Goal: Task Accomplishment & Management: Use online tool/utility

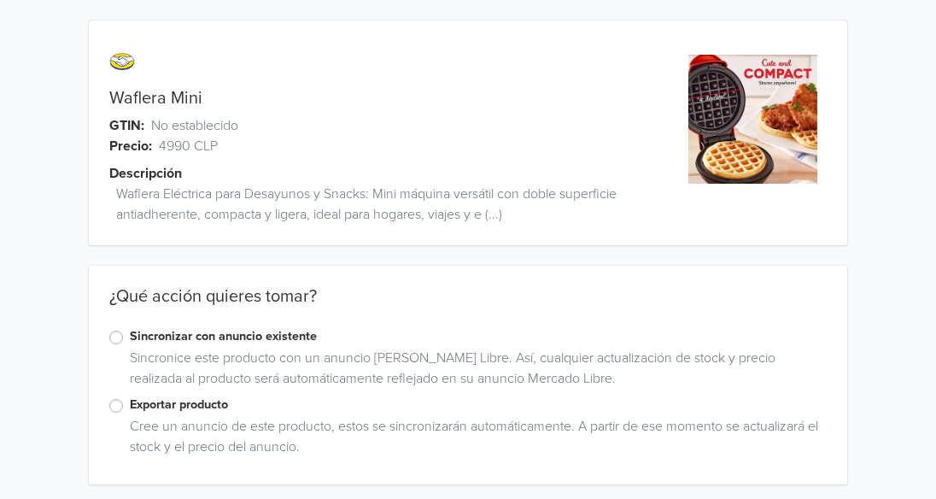
scroll to position [6, 0]
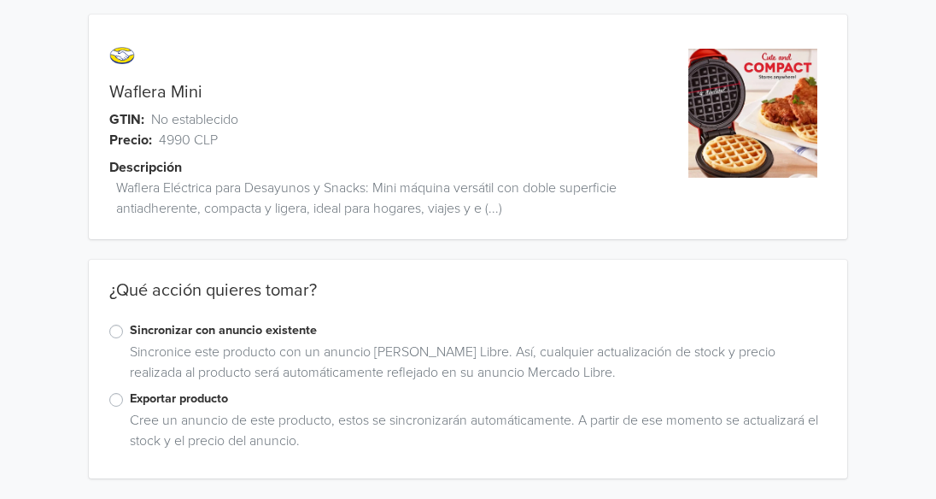
click at [130, 402] on label "Exportar producto" at bounding box center [478, 398] width 697 height 19
click at [0, 0] on input "Exportar producto" at bounding box center [0, 0] width 0 height 0
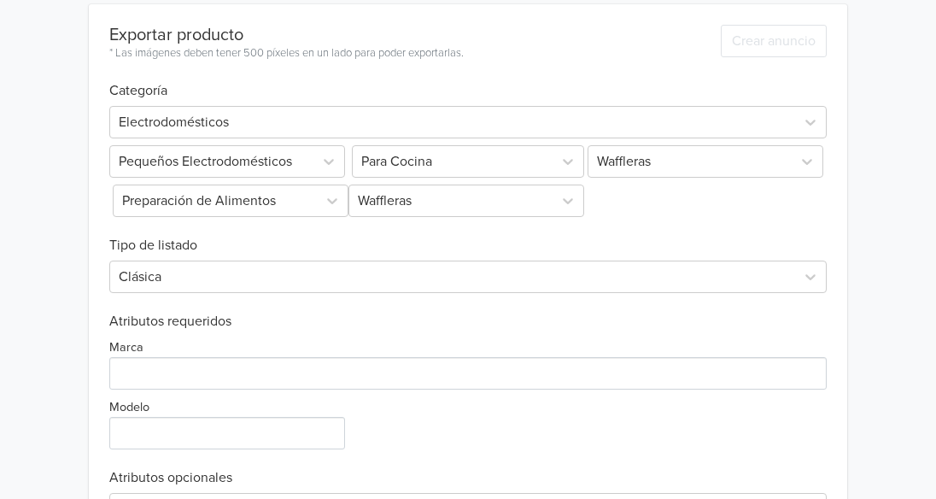
scroll to position [621, 0]
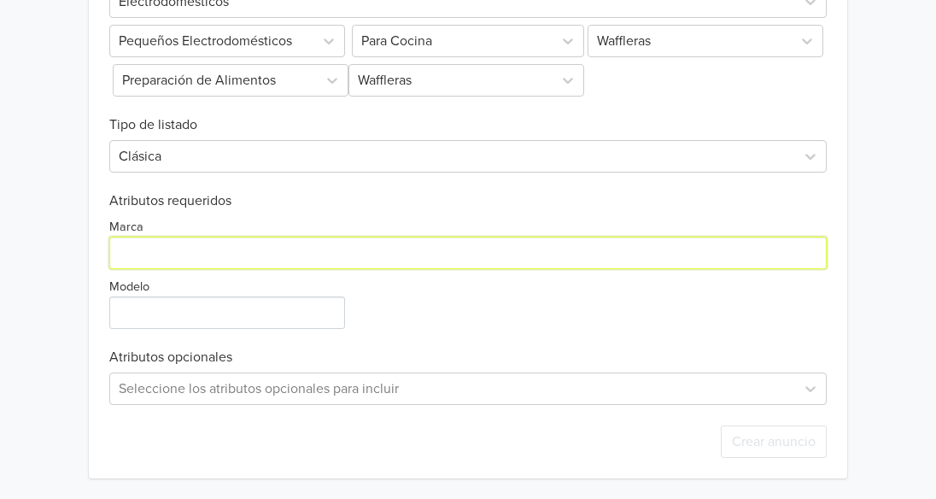
click at [282, 252] on input "Marca" at bounding box center [467, 252] width 717 height 32
type input "dasdf"
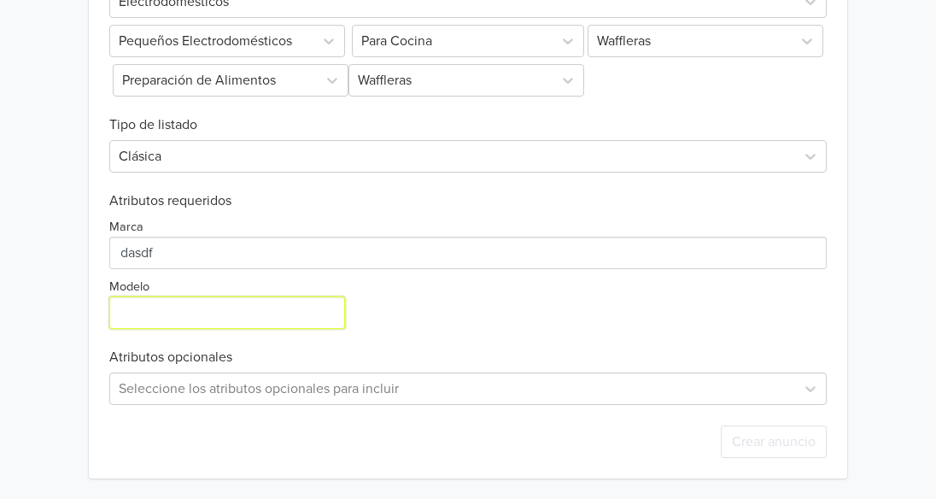
click at [262, 298] on input "Modelo" at bounding box center [227, 312] width 236 height 32
type input "e"
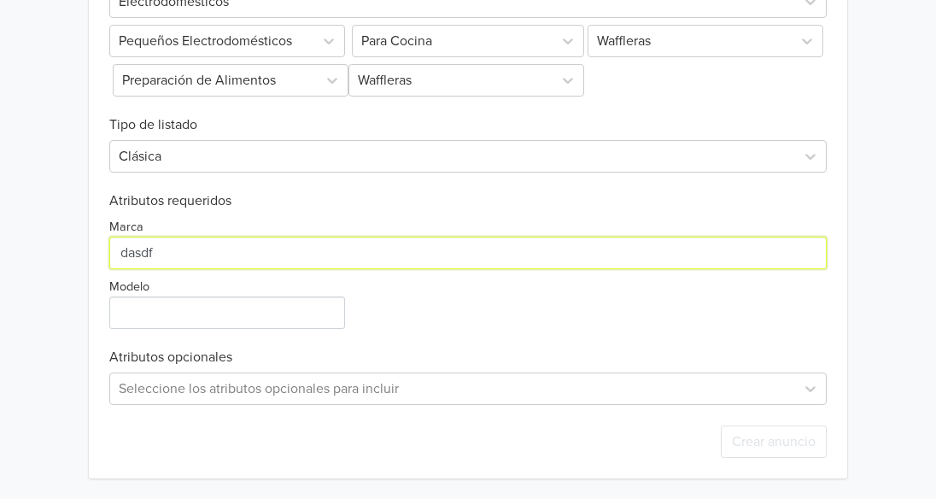
drag, startPoint x: 227, startPoint y: 258, endPoint x: 90, endPoint y: 223, distance: 141.0
click at [90, 223] on div "Exportar producto * Las imágenes deben tener 500 píxeles en un lado para poder …" at bounding box center [468, 181] width 758 height 594
paste input "Generico"
type input "Generico"
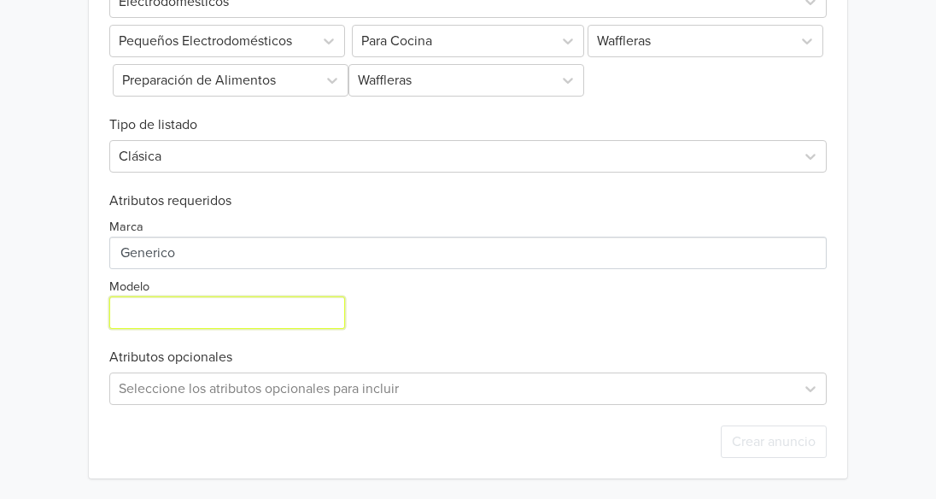
click at [200, 300] on input "Modelo" at bounding box center [227, 312] width 236 height 32
paste input "Generico"
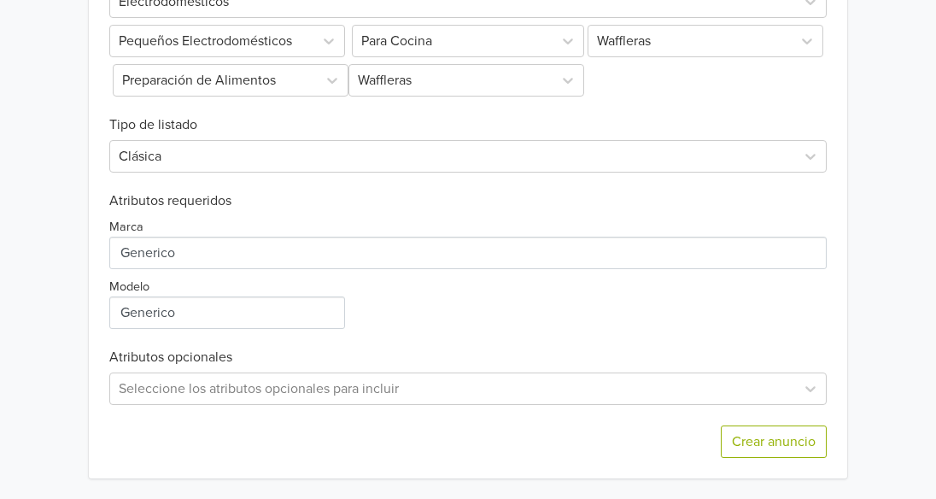
click at [451, 295] on div "Marca Modelo" at bounding box center [467, 269] width 717 height 120
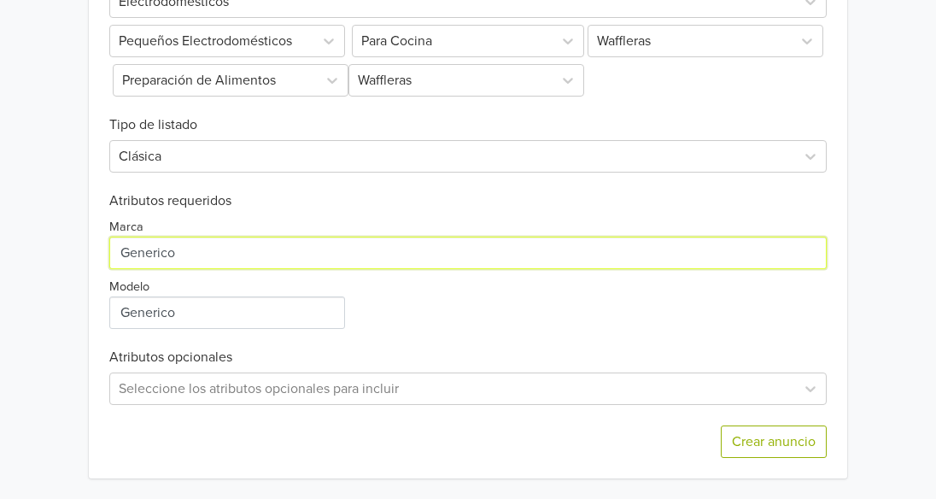
click at [232, 254] on input "Marca" at bounding box center [467, 252] width 717 height 32
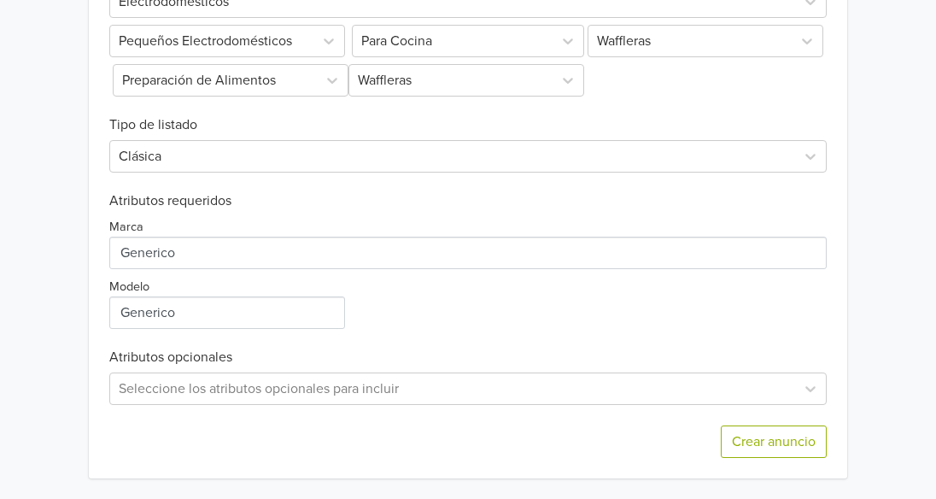
click at [458, 312] on div "Marca Modelo" at bounding box center [467, 269] width 717 height 120
click at [254, 311] on input "Modelo" at bounding box center [227, 312] width 236 height 32
click at [142, 312] on input "Modelo" at bounding box center [227, 312] width 236 height 32
drag, startPoint x: 237, startPoint y: 310, endPoint x: 79, endPoint y: 317, distance: 158.1
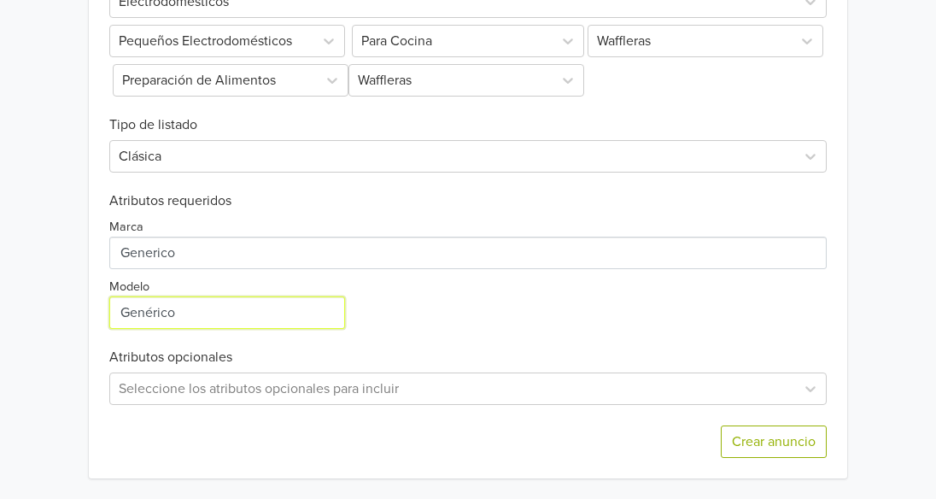
type input "Genérico"
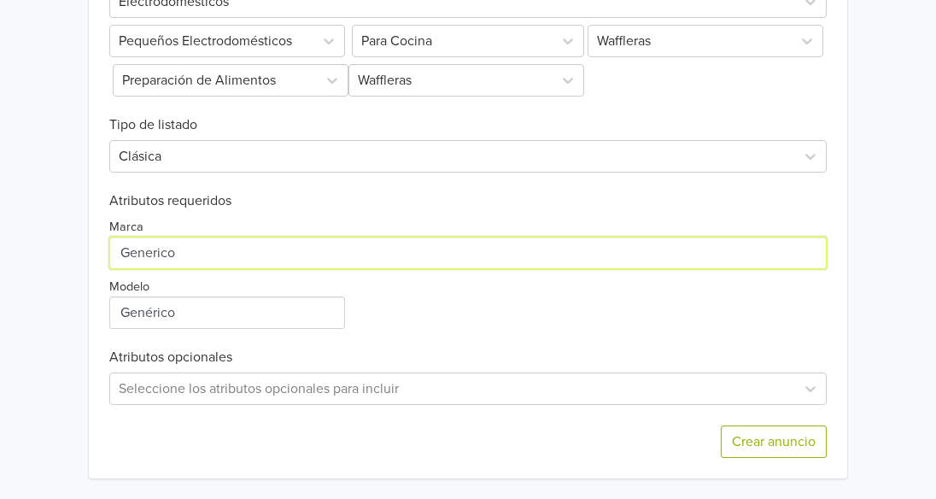
drag, startPoint x: 207, startPoint y: 250, endPoint x: -122, endPoint y: 253, distance: 328.7
paste input "Genérico"
type input "Genérico"
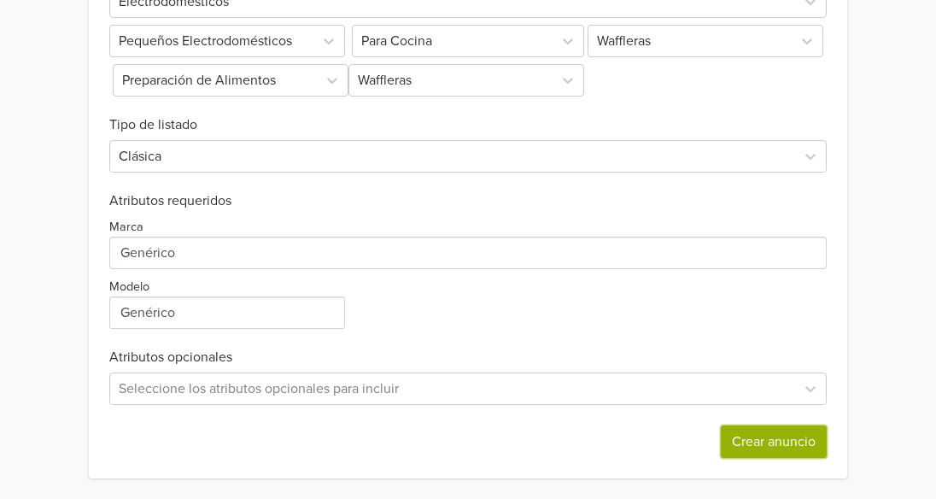
click at [788, 446] on button "Crear anuncio" at bounding box center [774, 441] width 106 height 32
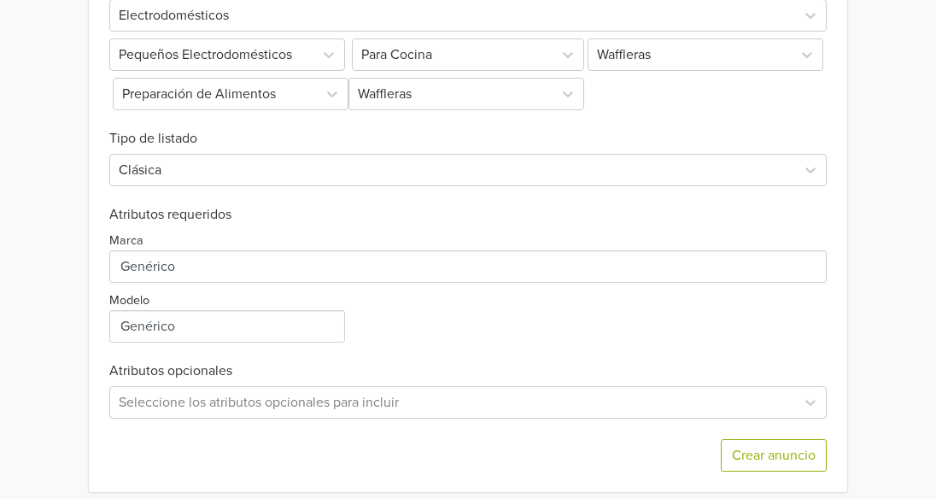
scroll to position [725, 0]
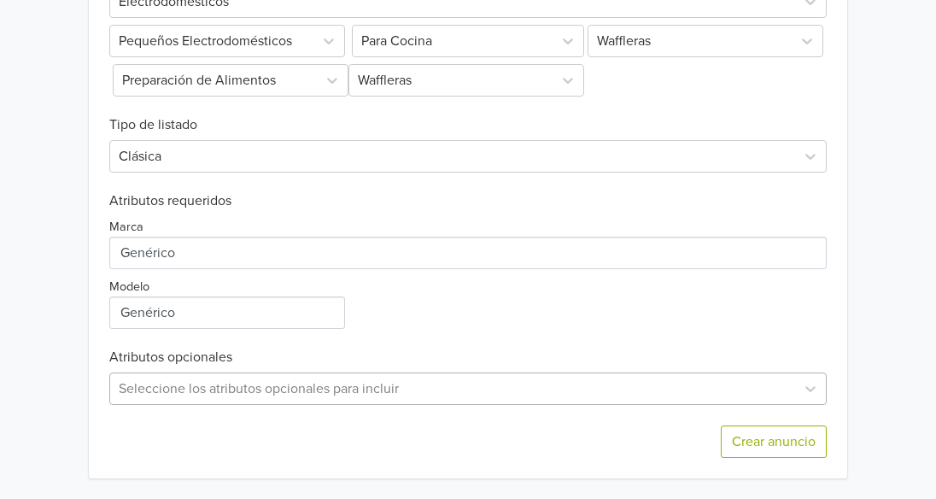
click at [146, 391] on div "Seleccione los atributos opcionales para incluir" at bounding box center [467, 388] width 717 height 32
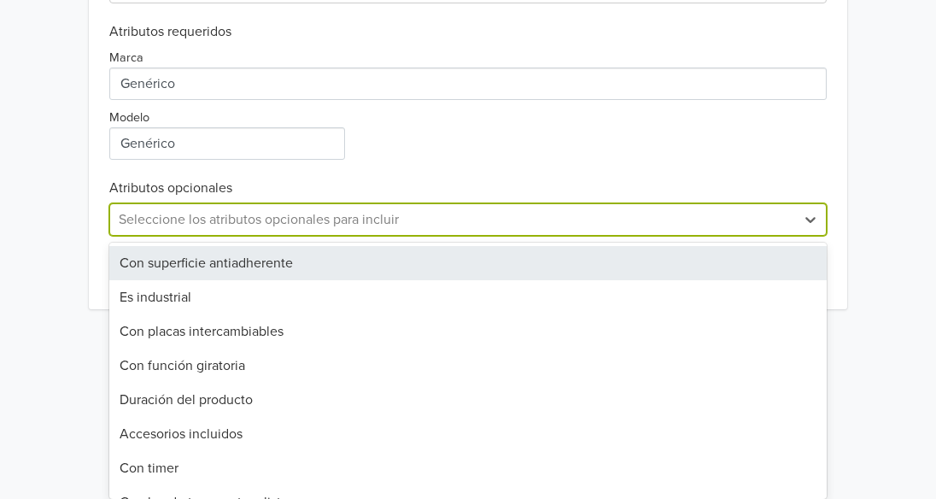
click at [793, 57] on div "Exportar producto * Las imágenes deben tener 500 píxeles en un lado para poder …" at bounding box center [467, 12] width 717 height 594
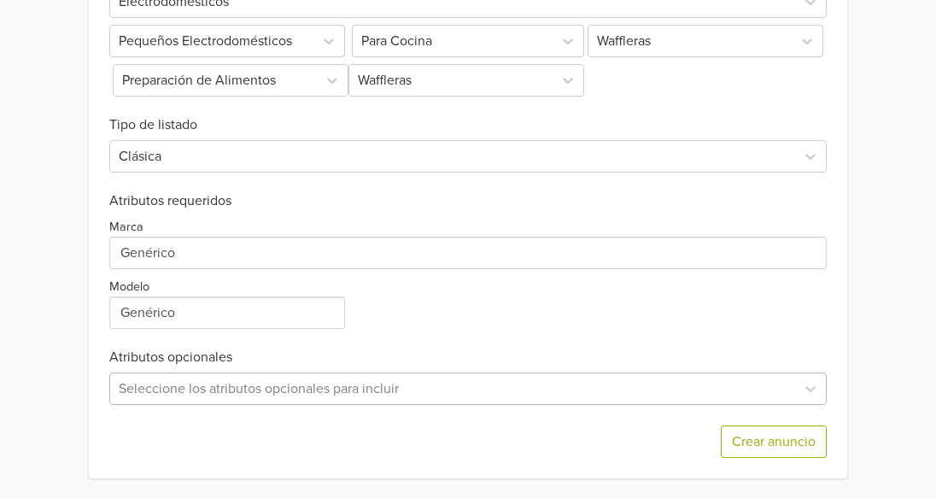
click at [403, 395] on div "Seleccione los atributos opcionales para incluir" at bounding box center [467, 388] width 717 height 32
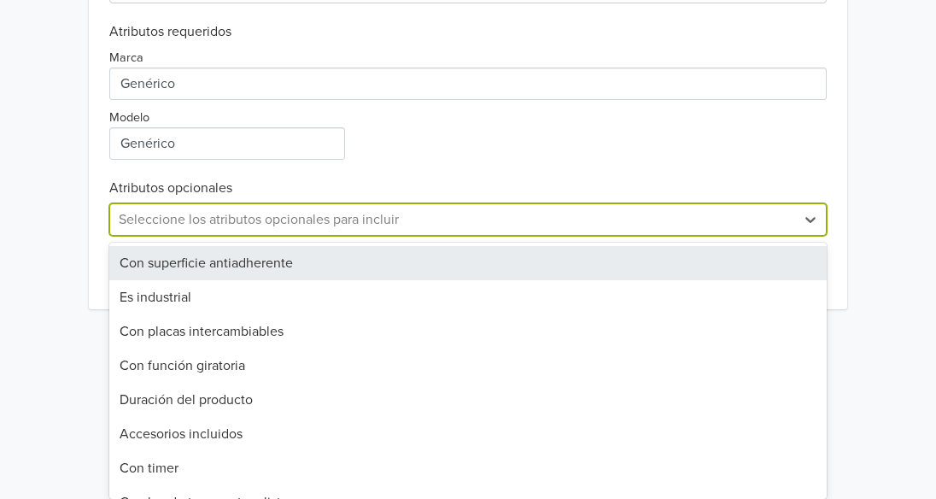
click at [402, 265] on div "Con superficie antiadherente" at bounding box center [467, 263] width 717 height 34
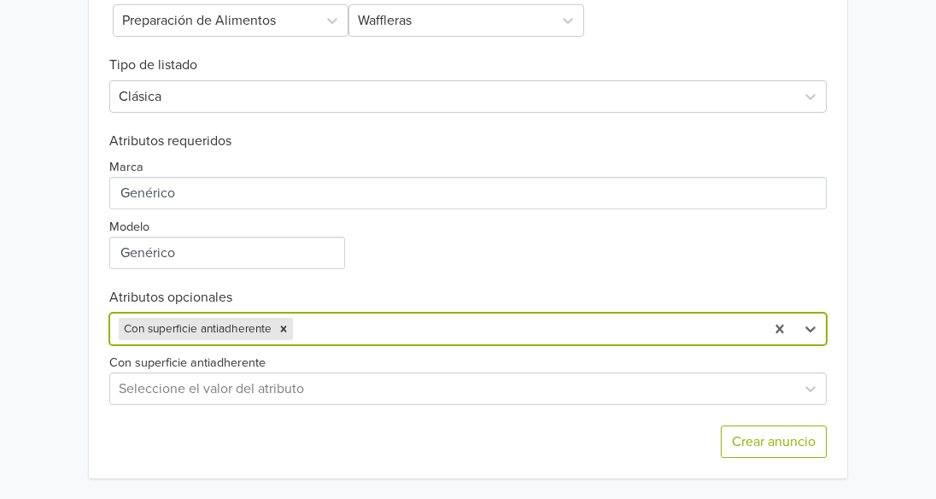
scroll to position [785, 0]
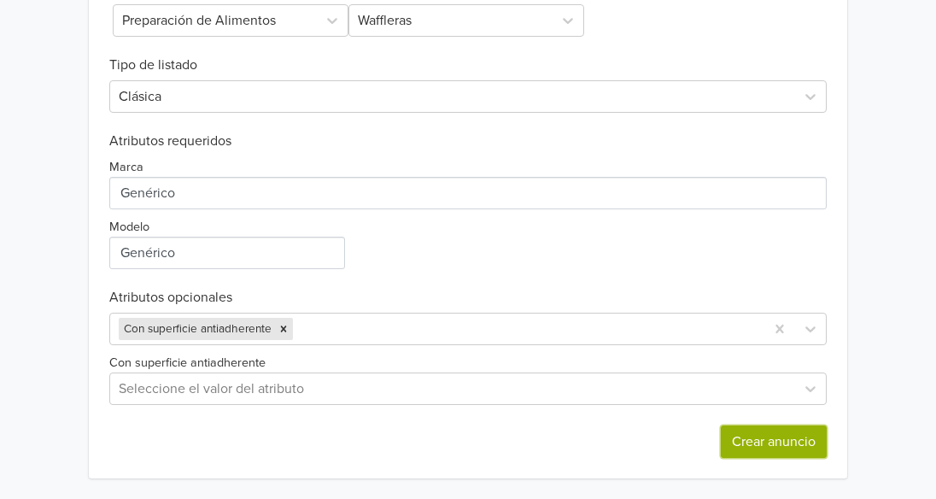
click at [779, 441] on button "Crear anuncio" at bounding box center [774, 441] width 106 height 32
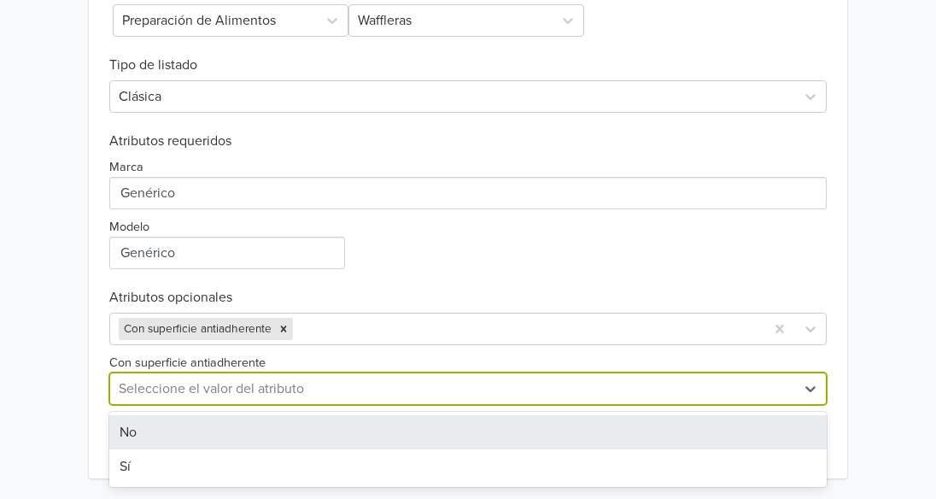
click at [190, 394] on div at bounding box center [453, 388] width 668 height 24
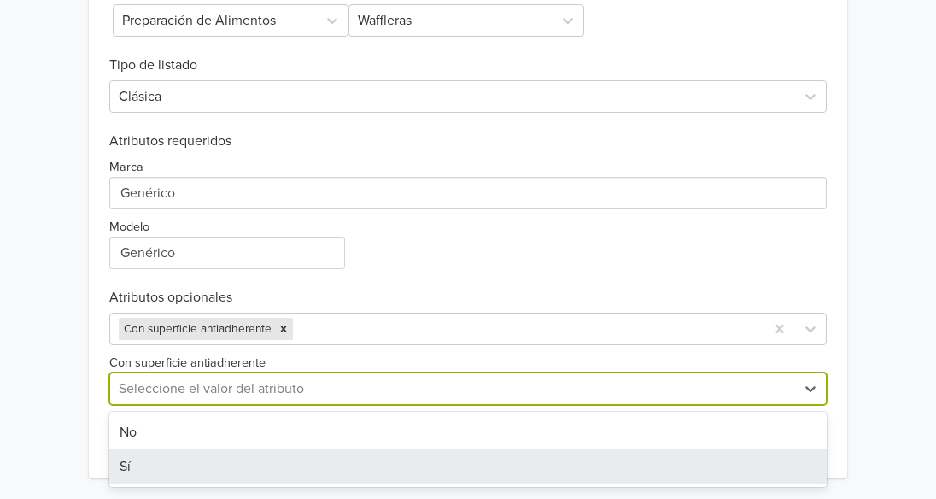
click at [175, 464] on div "Sí" at bounding box center [467, 466] width 717 height 34
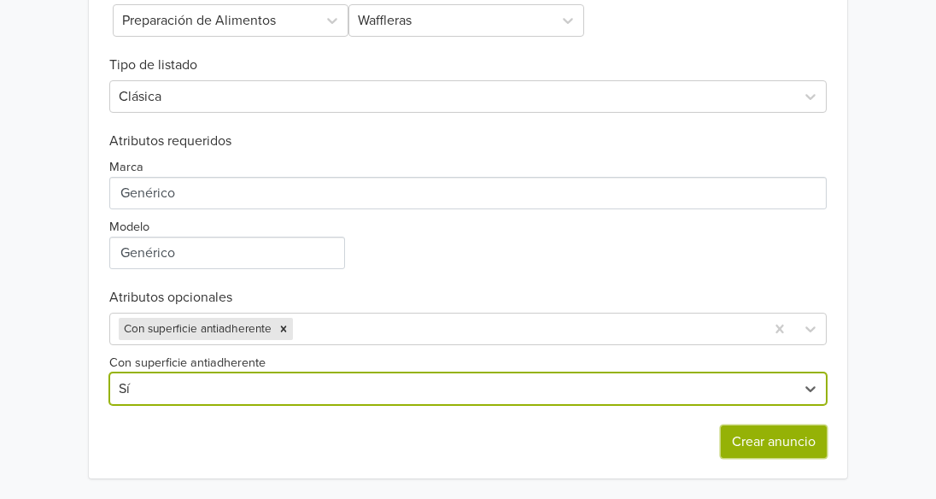
click at [766, 443] on button "Crear anuncio" at bounding box center [774, 441] width 106 height 32
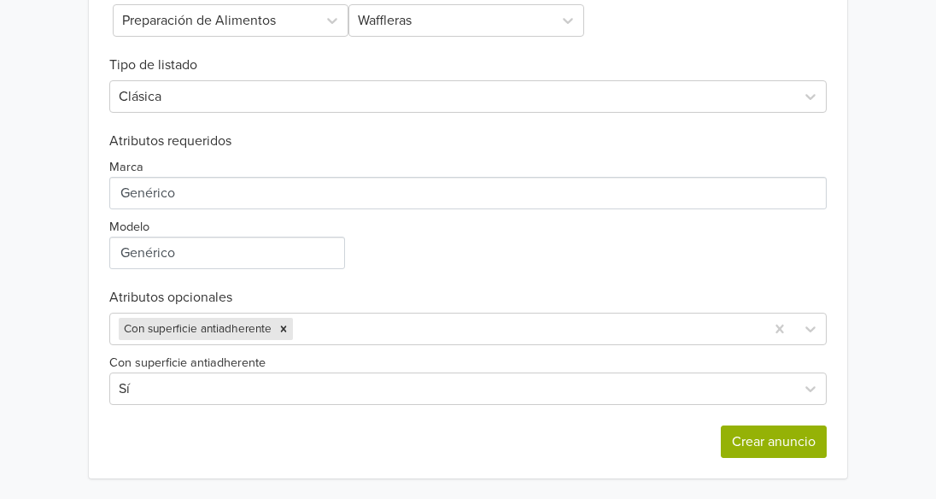
scroll to position [0, 0]
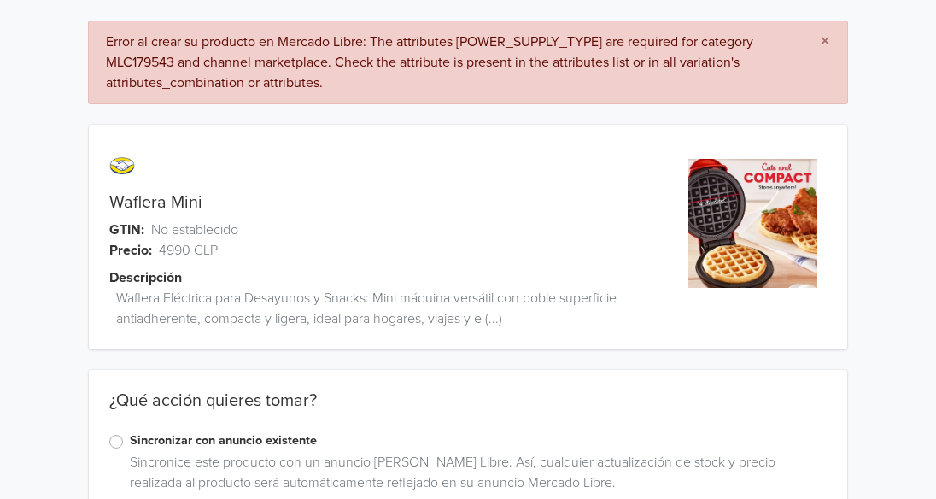
drag, startPoint x: 944, startPoint y: 167, endPoint x: 949, endPoint y: 248, distance: 81.3
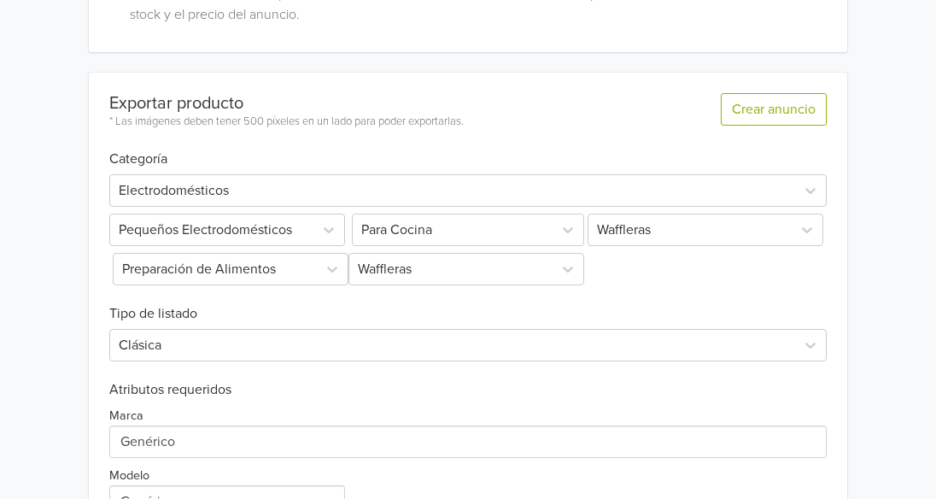
scroll to position [785, 0]
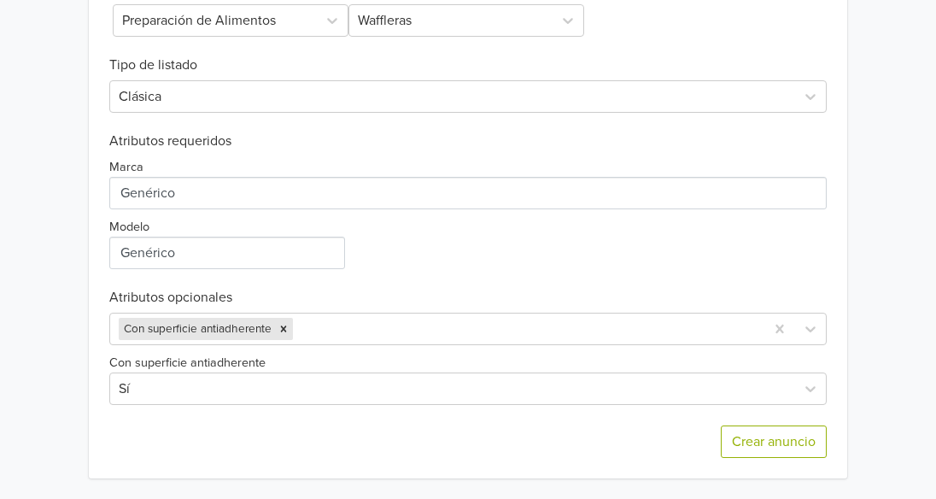
click at [452, 435] on div "Crear anuncio" at bounding box center [467, 441] width 717 height 73
click at [637, 332] on div at bounding box center [525, 329] width 459 height 24
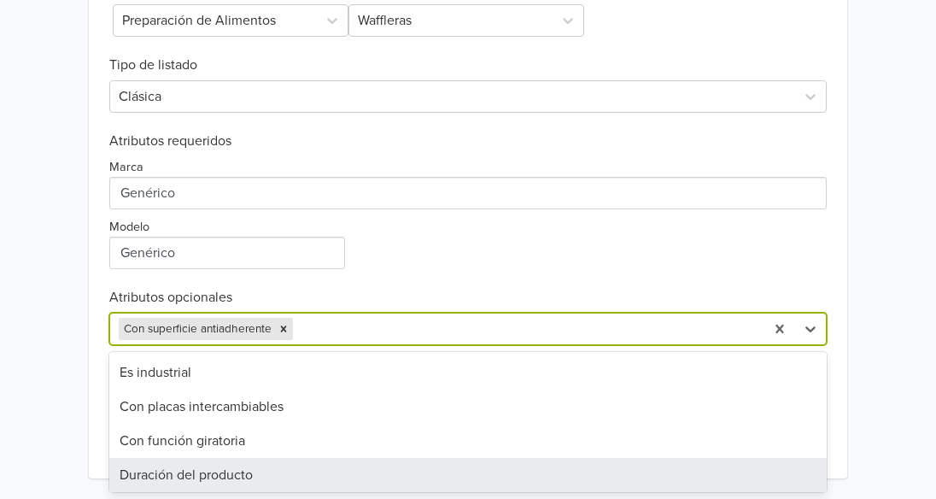
click at [271, 474] on div "Duración del producto" at bounding box center [467, 475] width 717 height 34
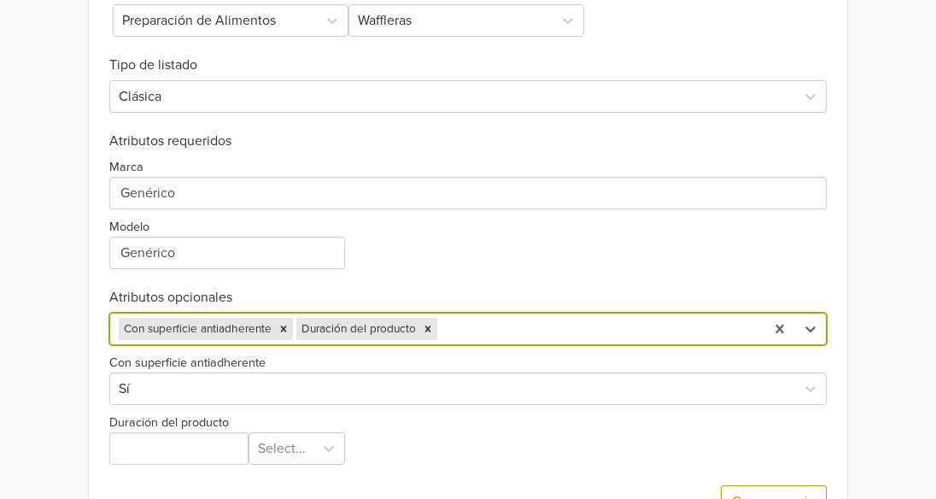
scroll to position [805, 0]
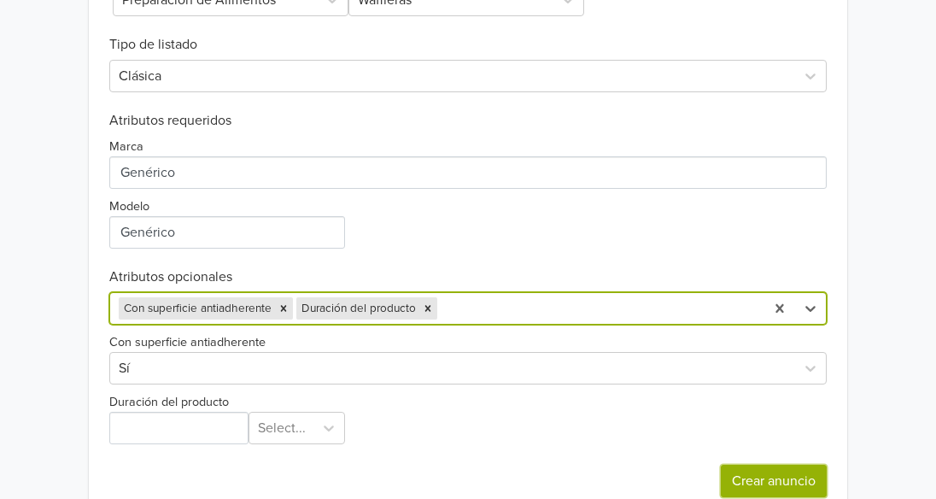
click at [775, 478] on button "Crear anuncio" at bounding box center [774, 480] width 106 height 32
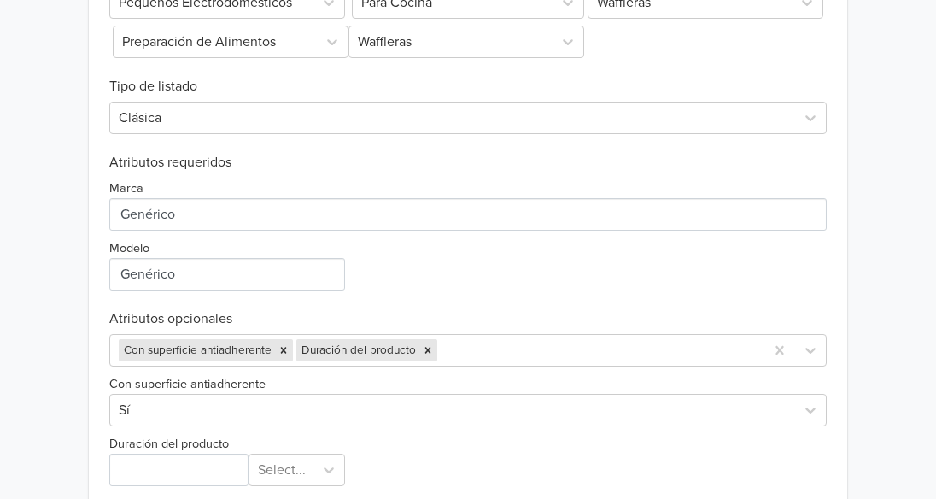
scroll to position [844, 0]
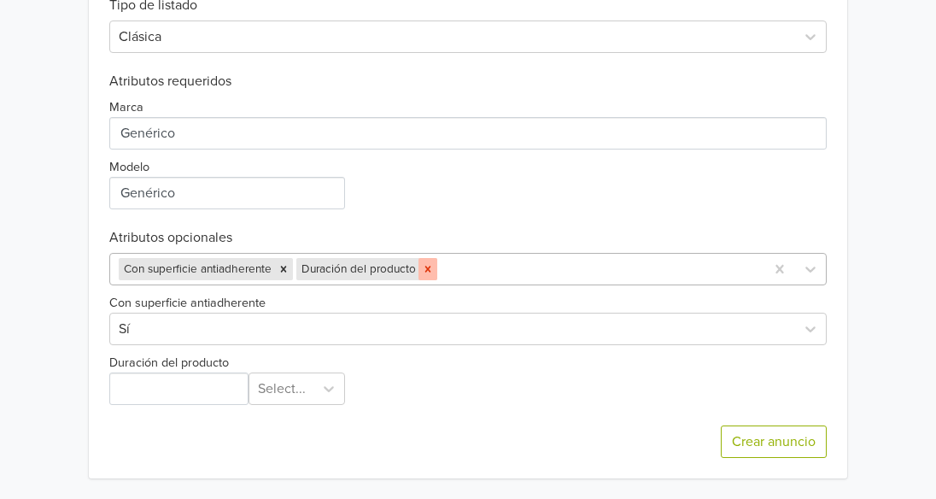
click at [425, 276] on div "Remove Duración del producto" at bounding box center [427, 269] width 19 height 22
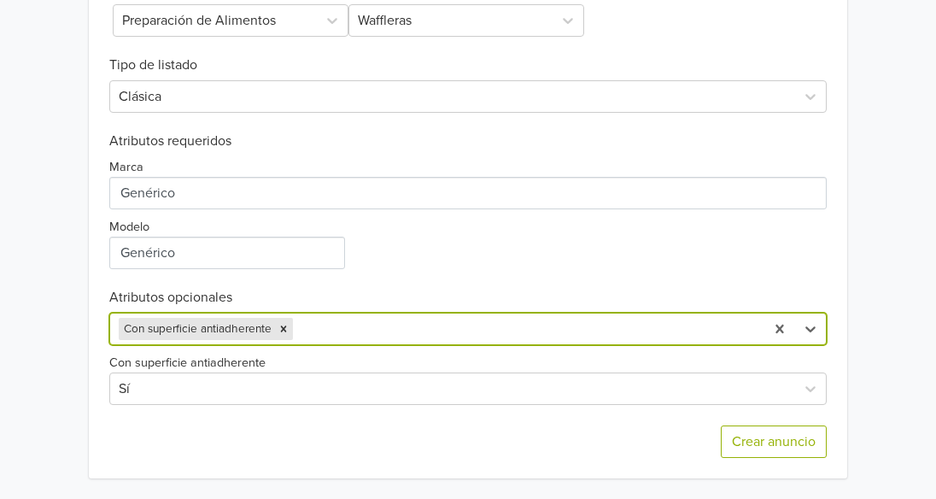
scroll to position [785, 0]
click at [424, 412] on div "Crear anuncio" at bounding box center [467, 441] width 717 height 73
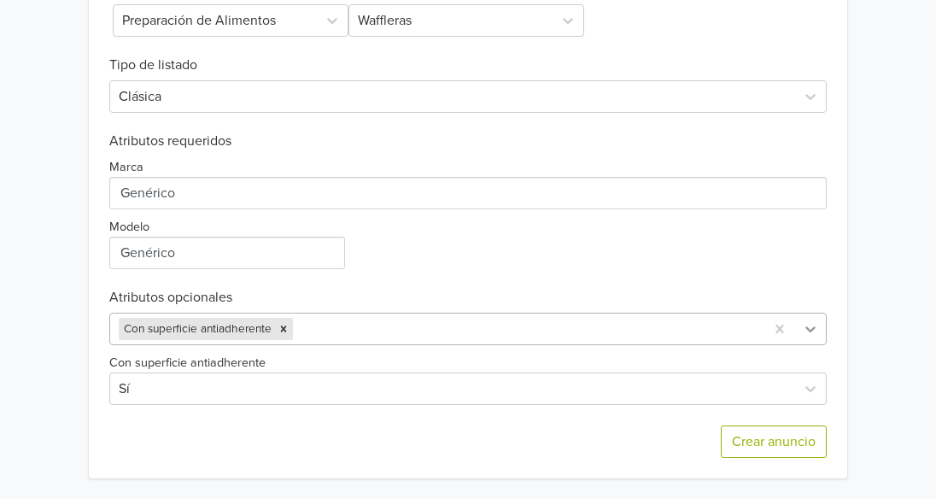
click at [805, 328] on icon at bounding box center [810, 328] width 17 height 17
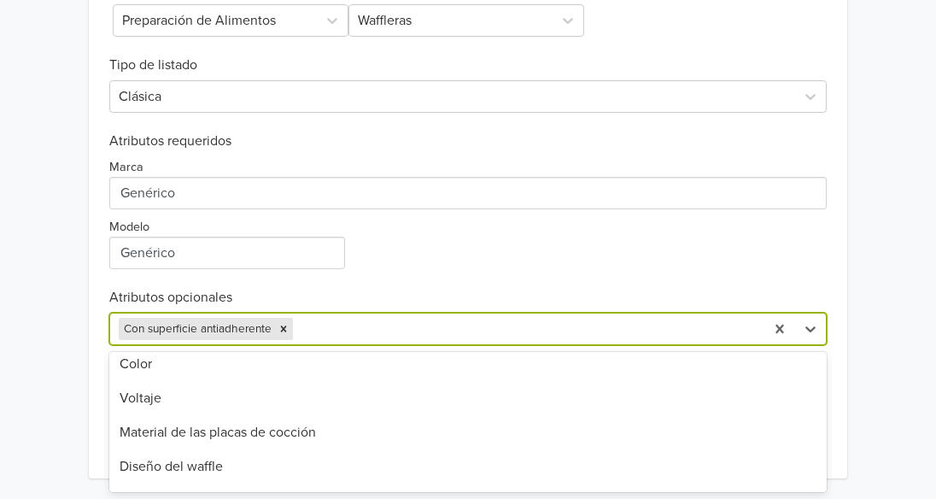
scroll to position [391, 0]
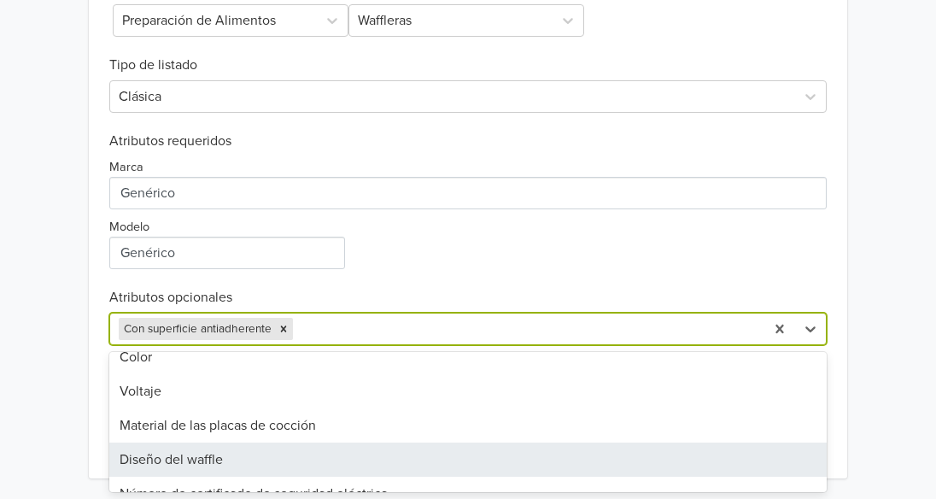
click at [184, 460] on div "Diseño del waffle" at bounding box center [467, 459] width 717 height 34
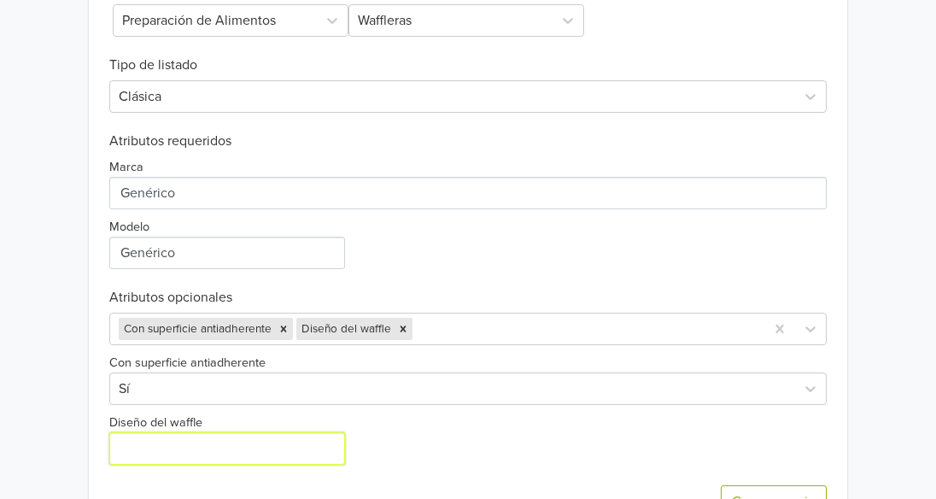
click at [320, 452] on input "Diseño del waffle" at bounding box center [227, 448] width 236 height 32
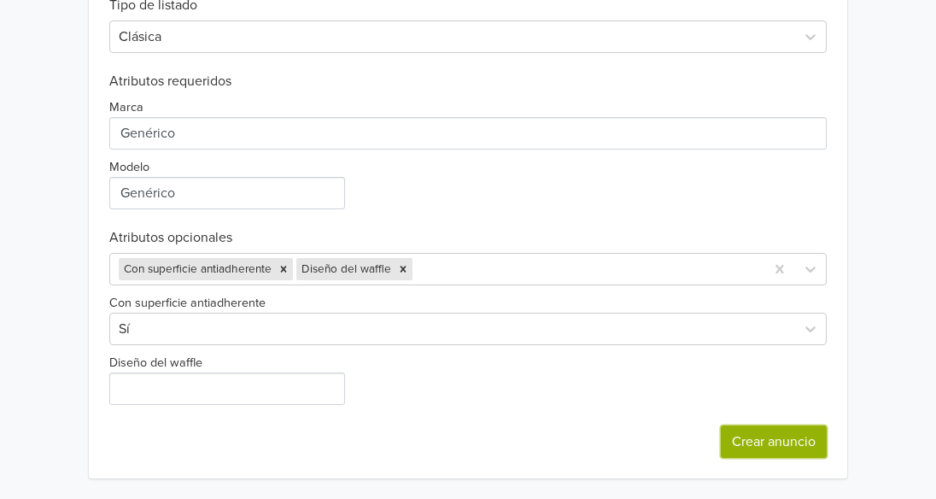
click at [790, 435] on button "Crear anuncio" at bounding box center [774, 441] width 106 height 32
click at [403, 268] on icon "Remove Diseño del waffle" at bounding box center [403, 269] width 12 height 12
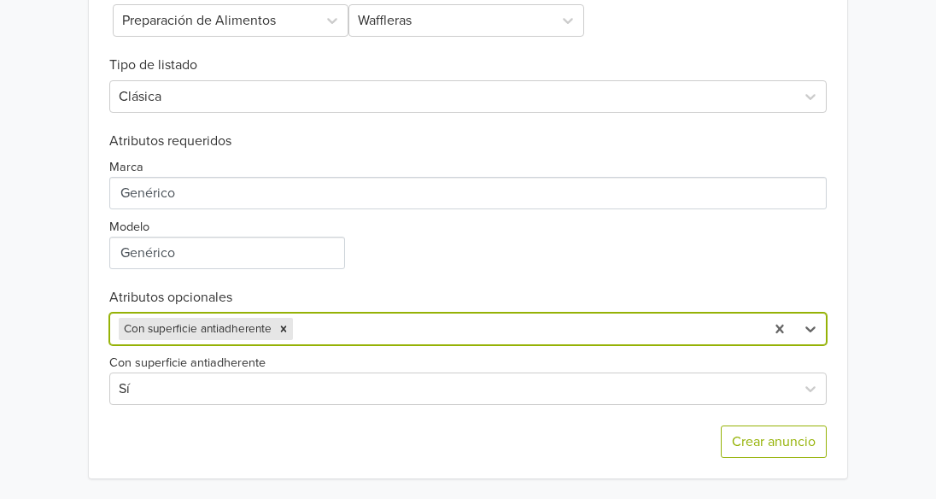
scroll to position [785, 0]
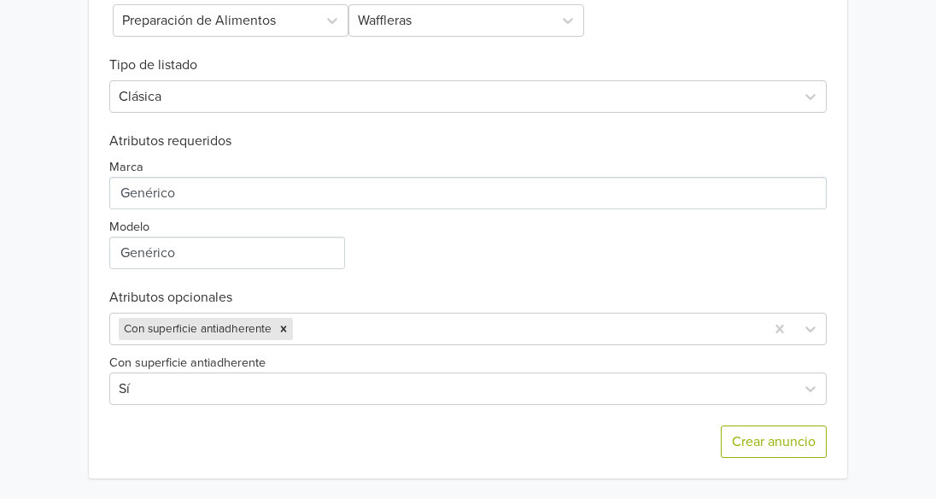
click at [480, 428] on div "Crear anuncio" at bounding box center [467, 441] width 717 height 73
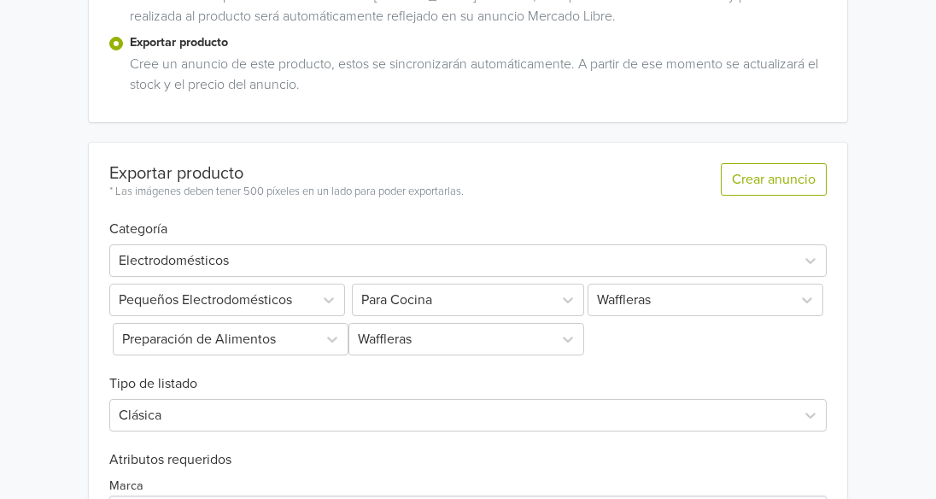
scroll to position [461, 0]
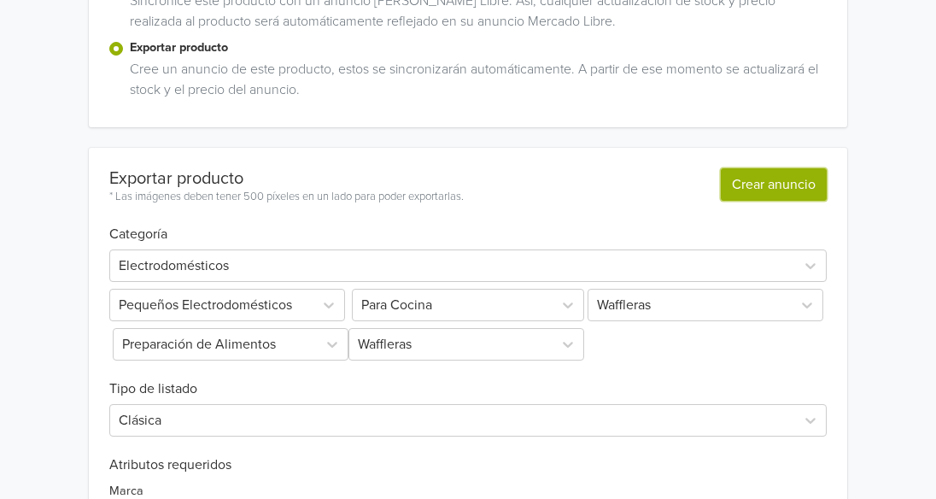
click at [752, 176] on button "Crear anuncio" at bounding box center [774, 184] width 106 height 32
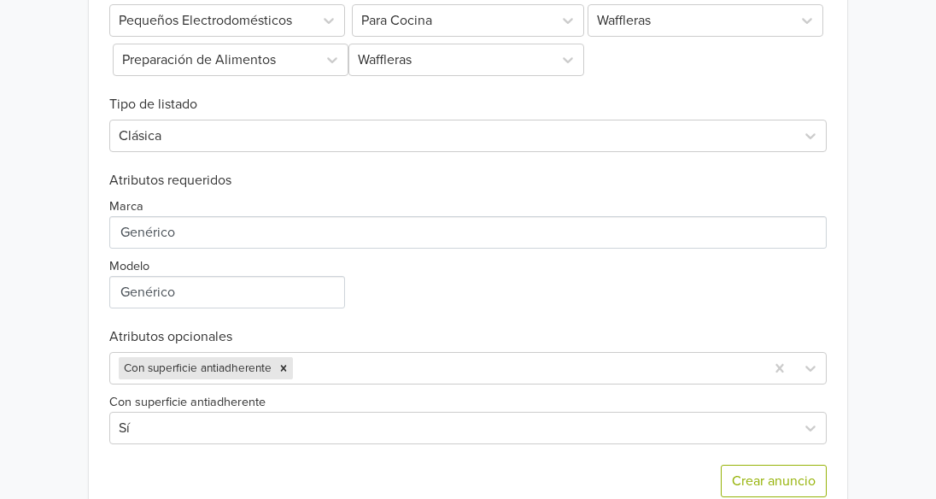
scroll to position [785, 0]
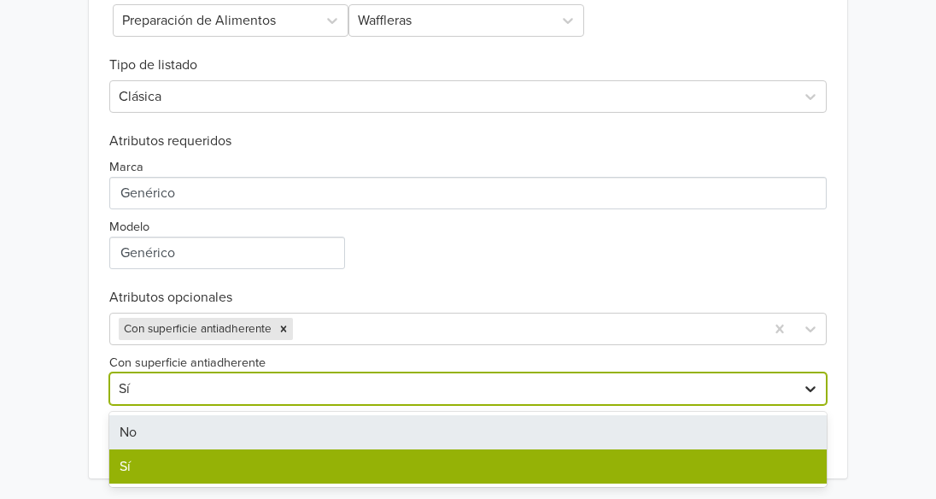
click at [802, 383] on icon at bounding box center [810, 388] width 17 height 17
click at [205, 432] on div "No" at bounding box center [467, 432] width 717 height 34
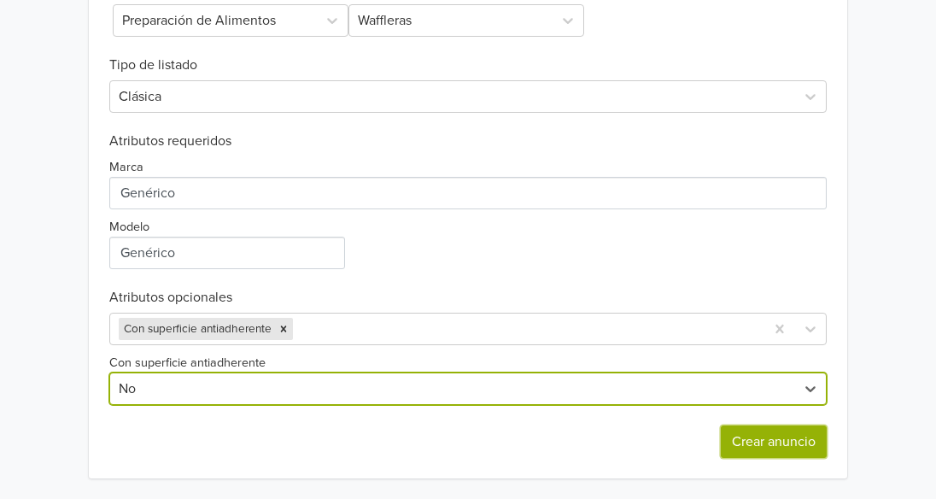
click at [766, 428] on button "Crear anuncio" at bounding box center [774, 441] width 106 height 32
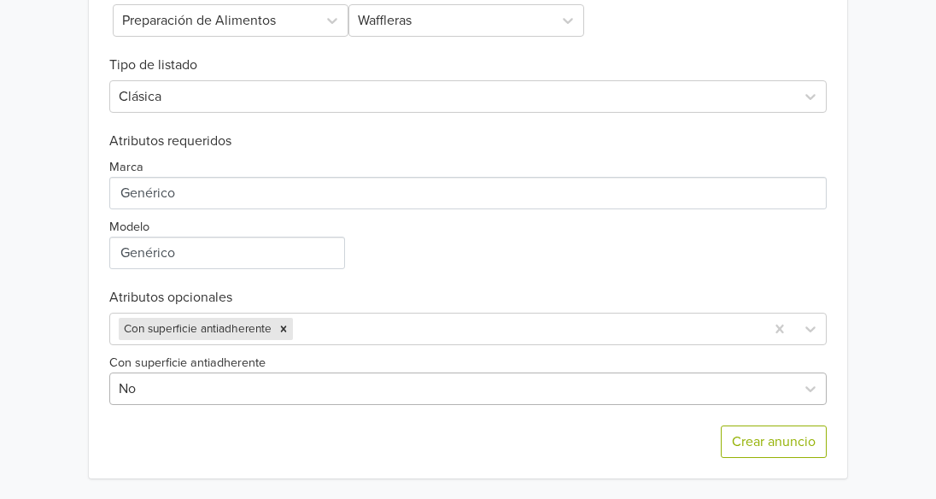
click at [763, 401] on div "No" at bounding box center [452, 388] width 685 height 31
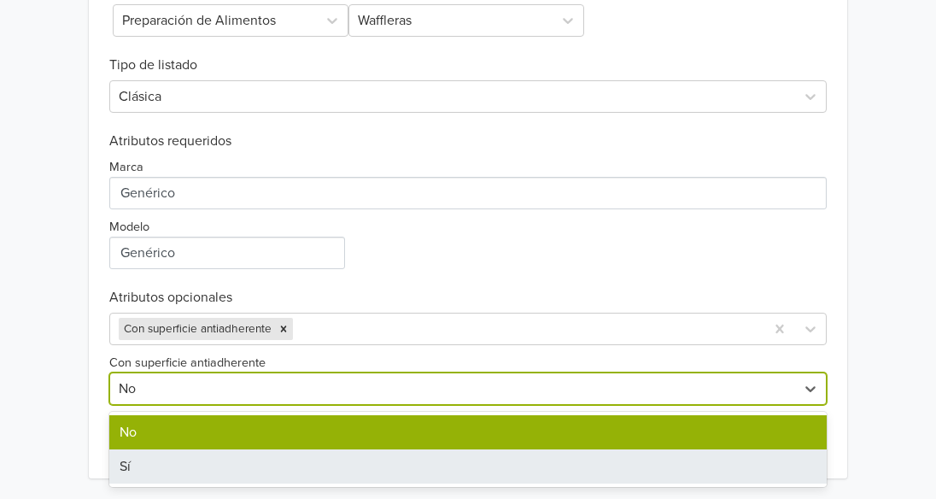
click at [336, 464] on div "Sí" at bounding box center [467, 466] width 717 height 34
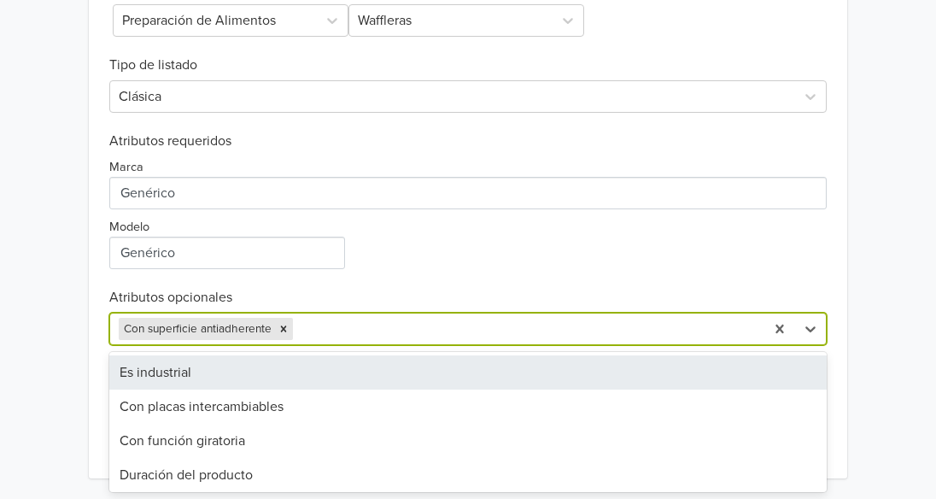
click at [651, 322] on div at bounding box center [525, 329] width 459 height 24
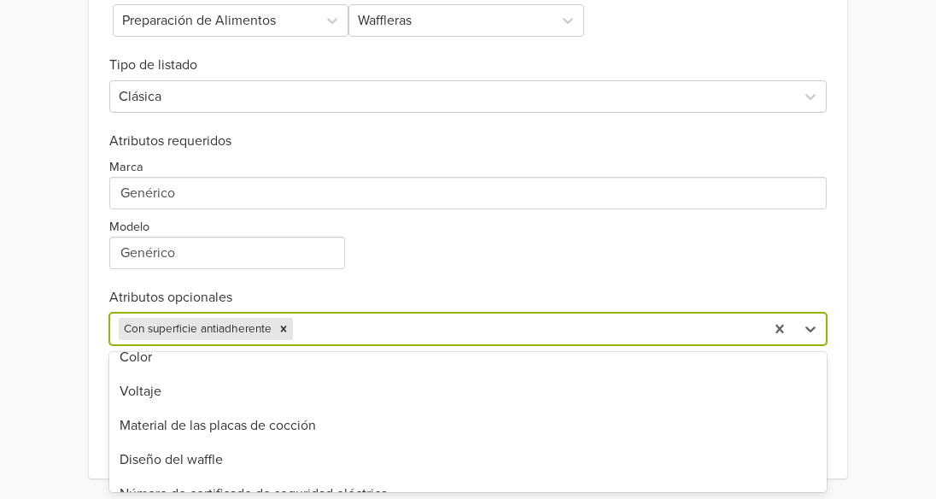
scroll to position [384, 0]
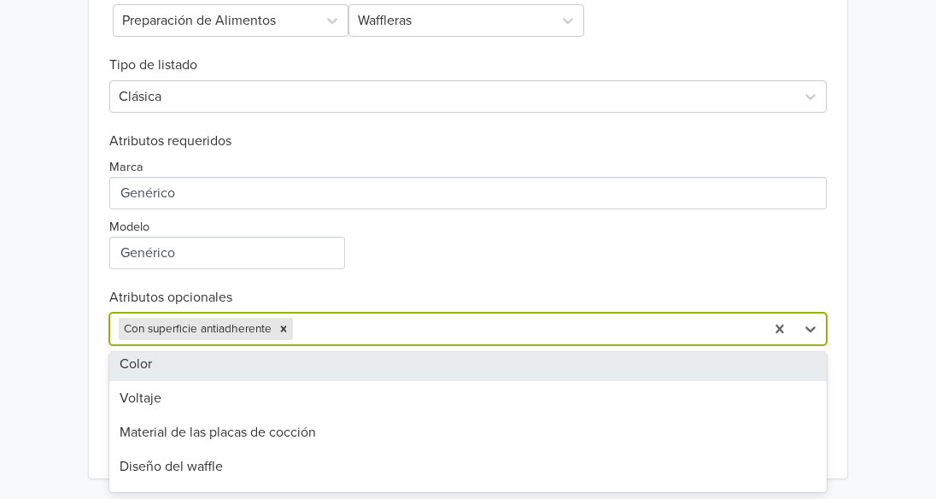
click at [216, 353] on div "Color" at bounding box center [467, 364] width 717 height 34
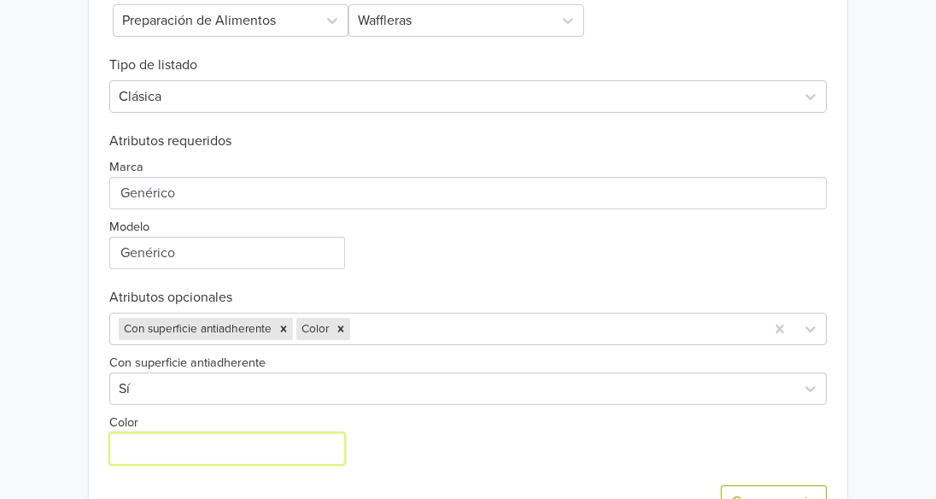
click at [292, 442] on input "Color" at bounding box center [227, 448] width 236 height 32
type input "R"
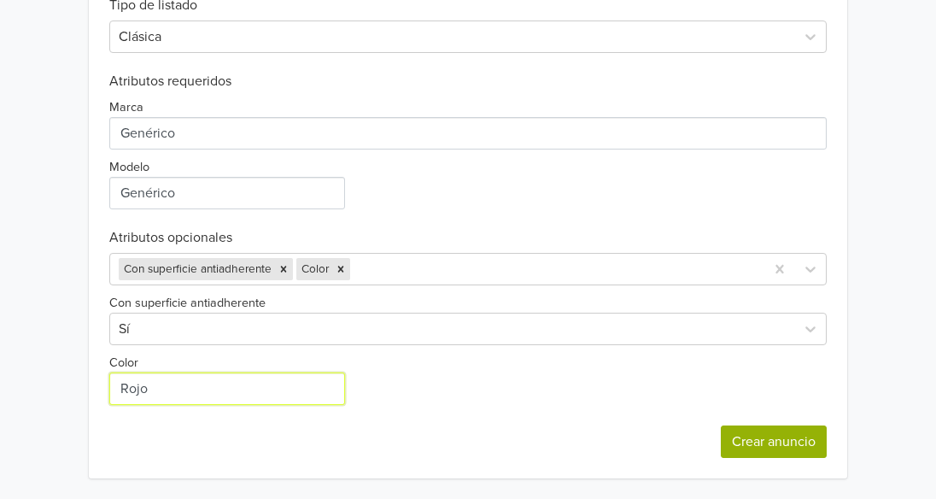
type input "Rojo"
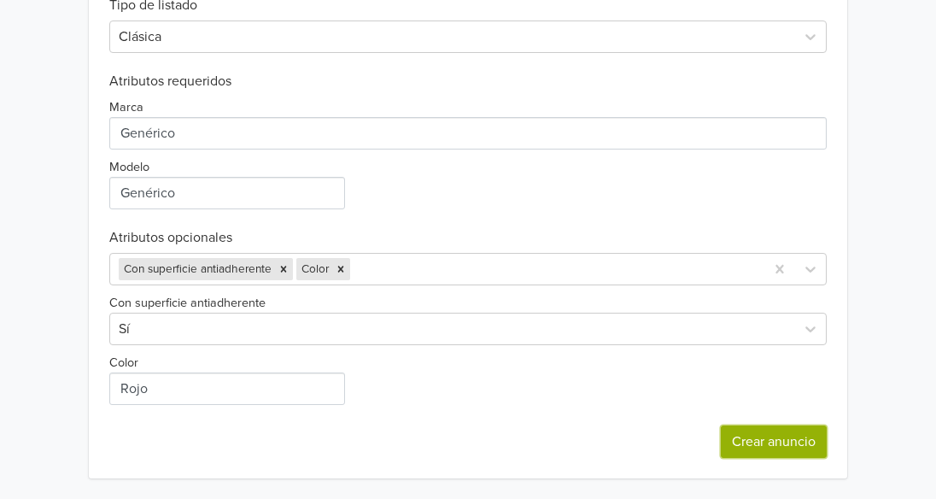
click at [758, 443] on button "Crear anuncio" at bounding box center [774, 441] width 106 height 32
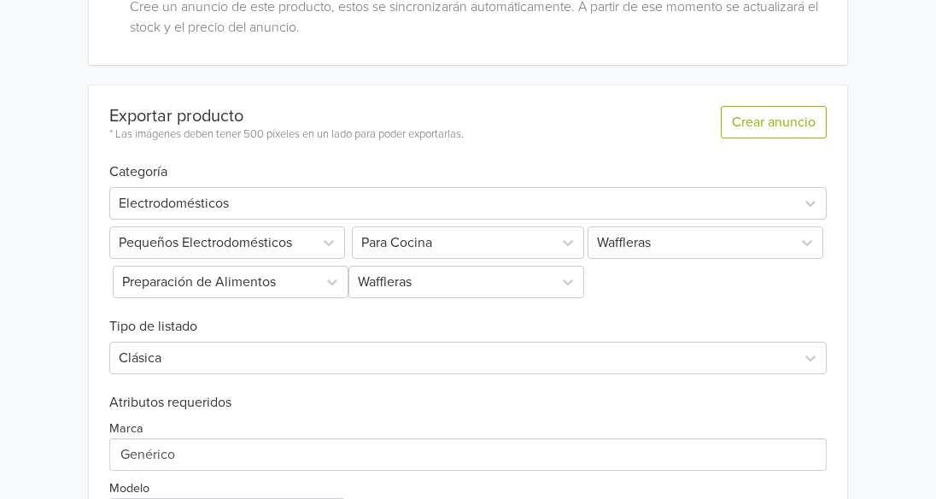
scroll to position [531, 0]
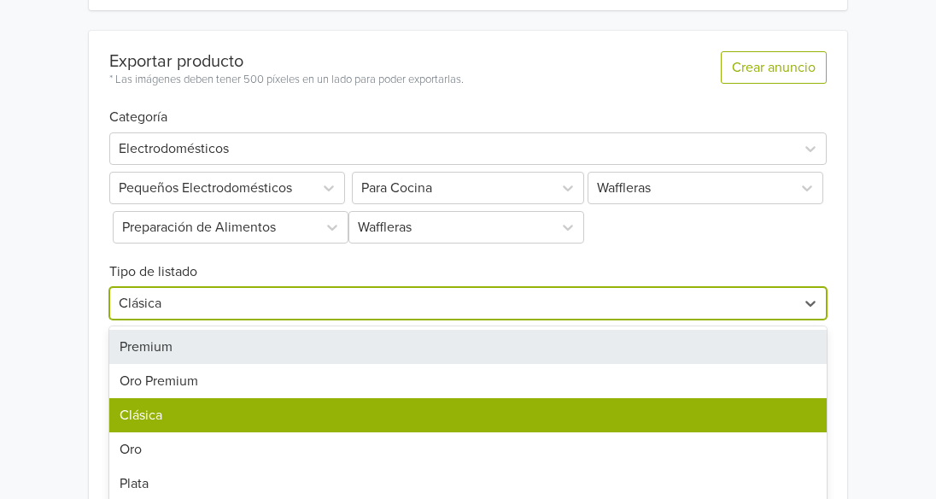
click at [750, 306] on div "7 results available. Use Up and Down to choose options, press Enter to select t…" at bounding box center [467, 303] width 717 height 32
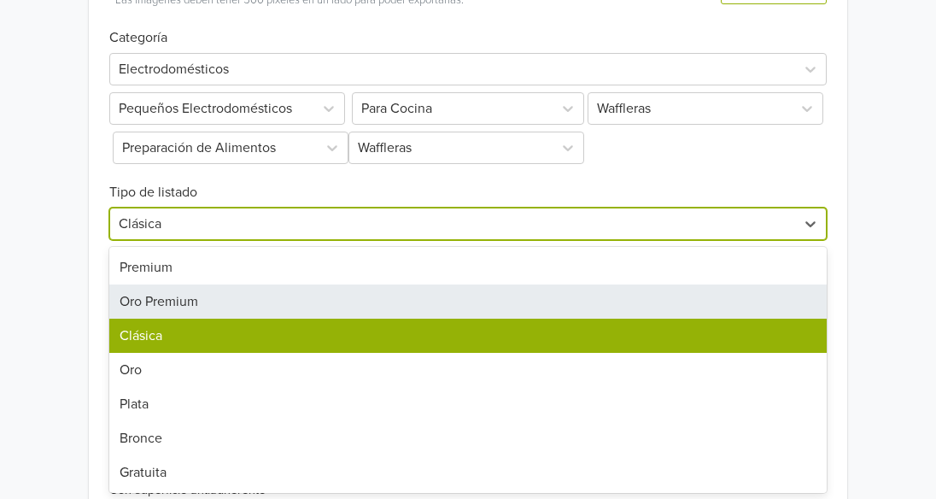
scroll to position [658, 0]
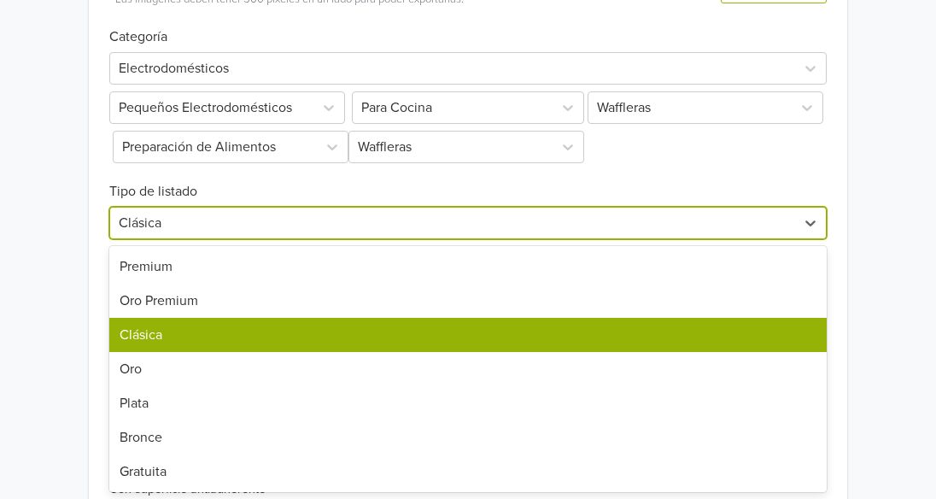
click at [155, 336] on div "Clásica" at bounding box center [467, 335] width 717 height 34
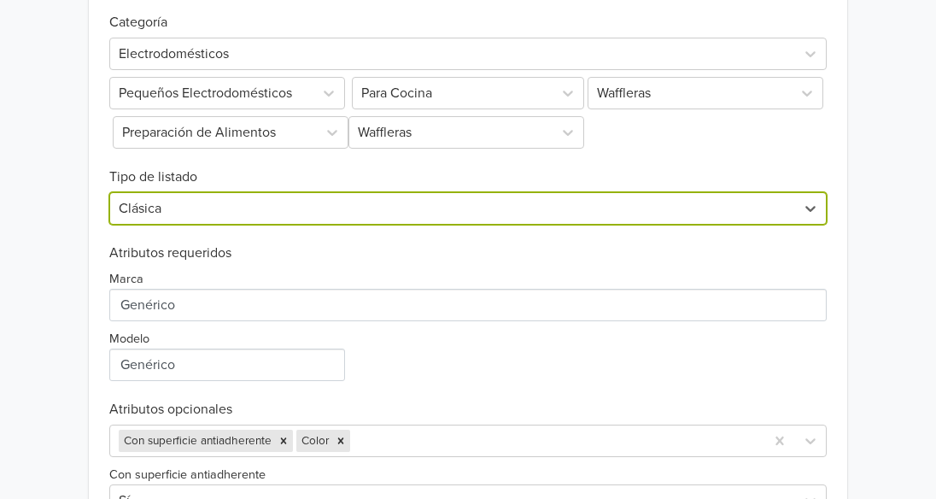
scroll to position [734, 0]
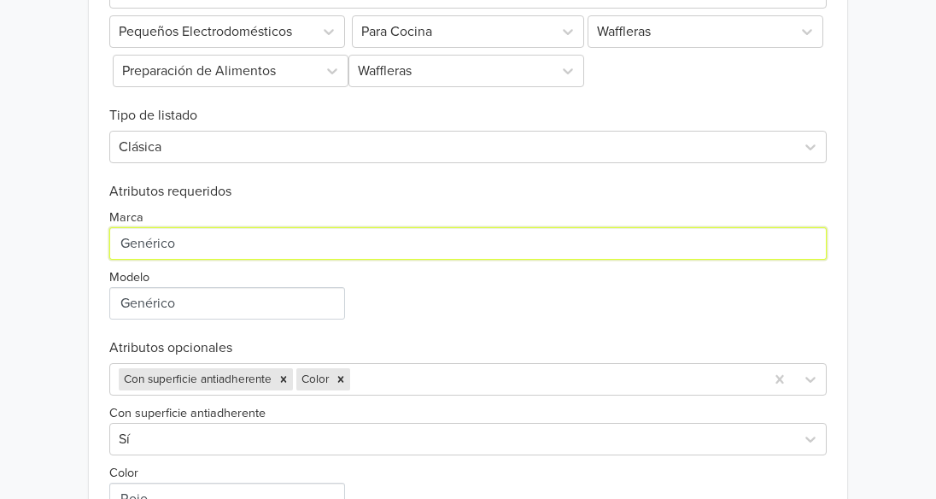
click at [208, 246] on input "Marca" at bounding box center [467, 243] width 717 height 32
click at [150, 242] on input "Marca" at bounding box center [467, 243] width 717 height 32
type input "Generico"
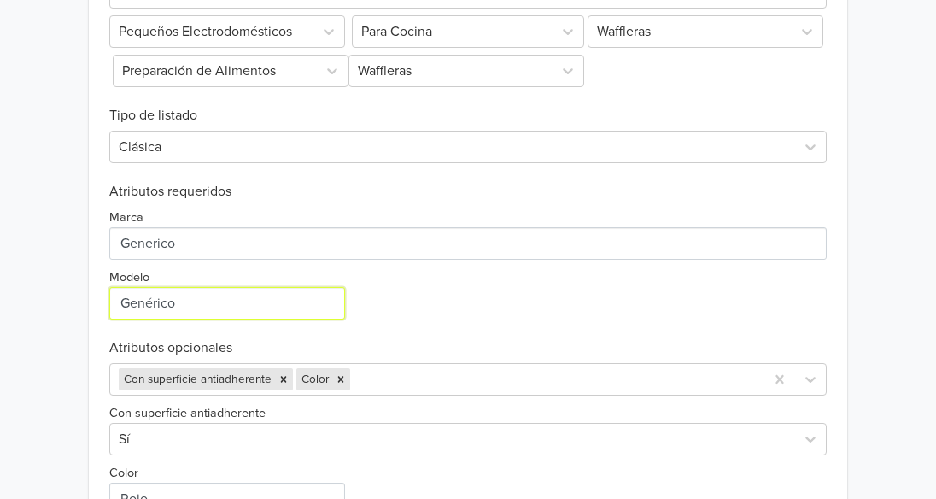
click at [152, 306] on input "Modelo" at bounding box center [227, 303] width 236 height 32
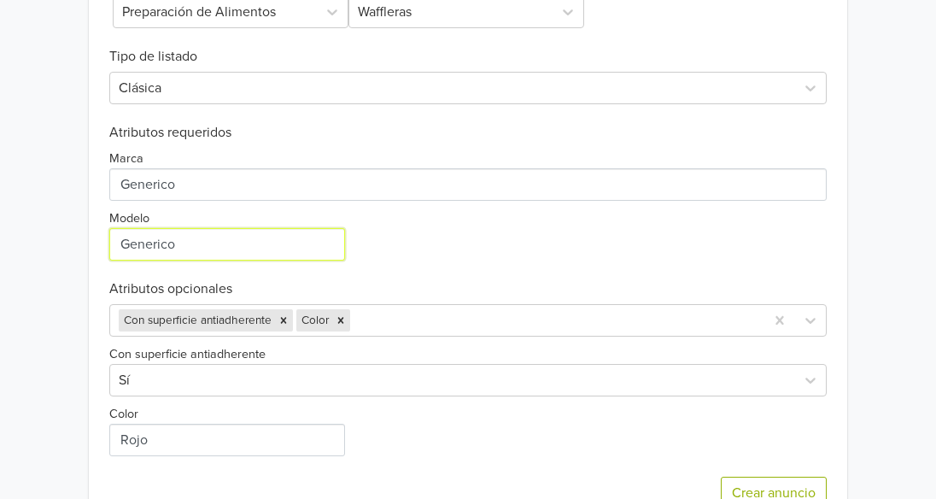
scroll to position [844, 0]
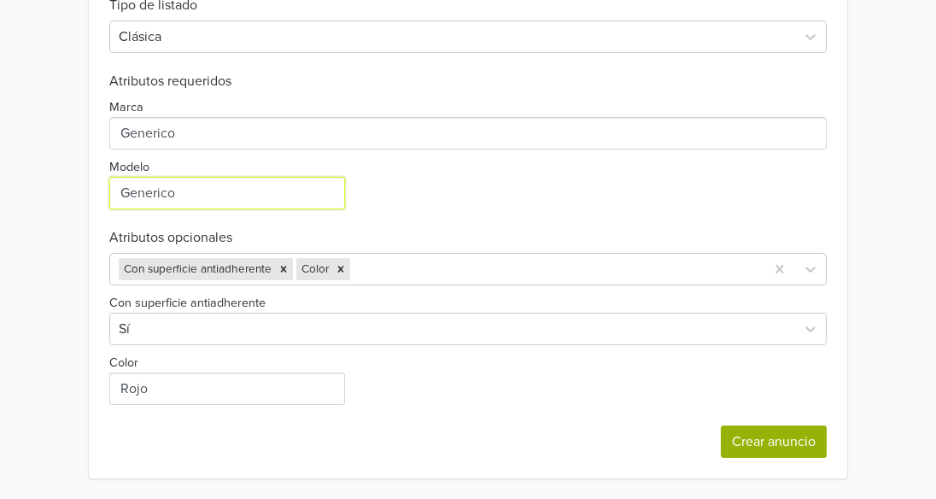
type input "Generico"
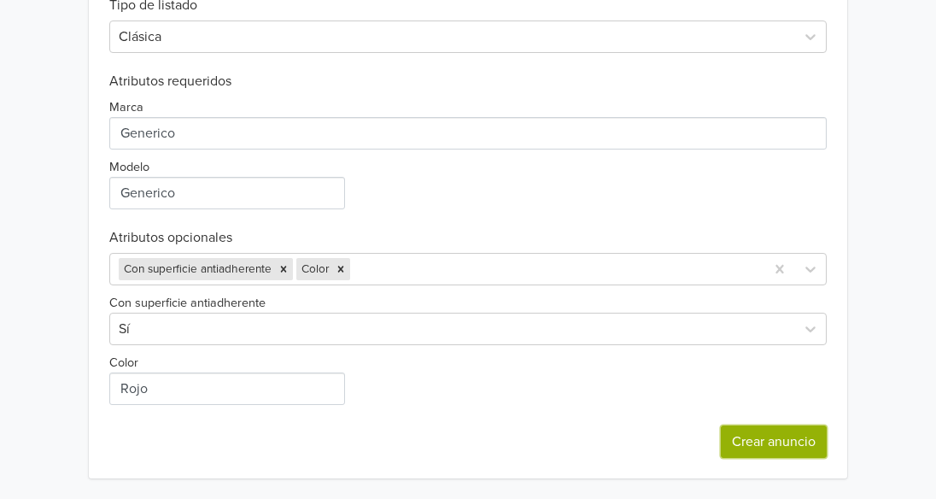
click at [766, 443] on button "Crear anuncio" at bounding box center [774, 441] width 106 height 32
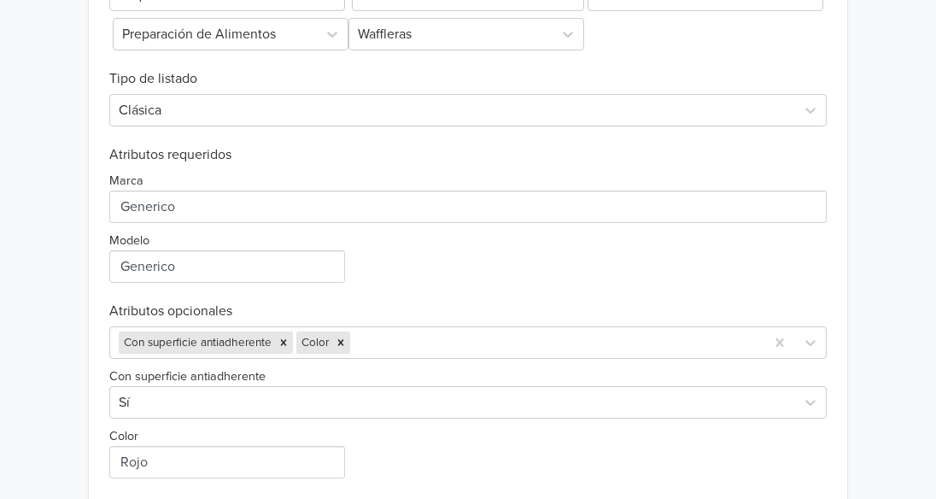
scroll to position [773, 0]
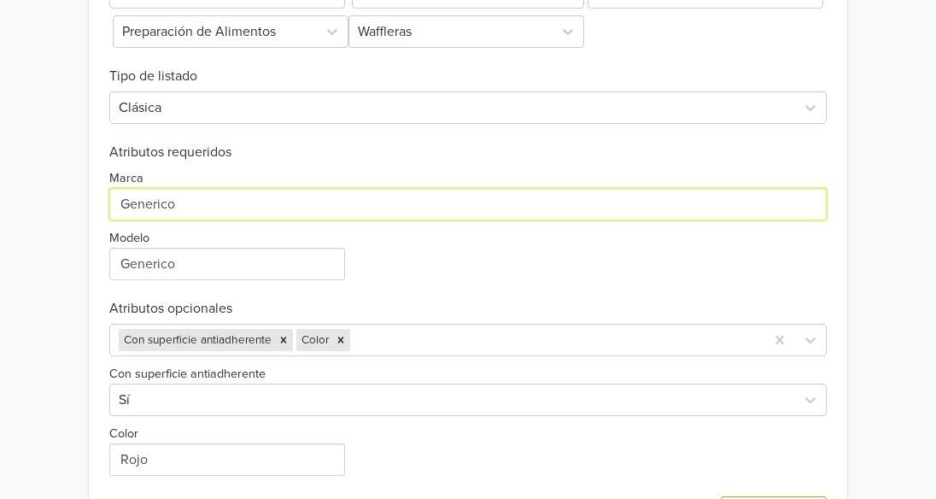
click at [210, 204] on input "Marca" at bounding box center [467, 204] width 717 height 32
type input "G"
type input "w"
type input "Waflera"
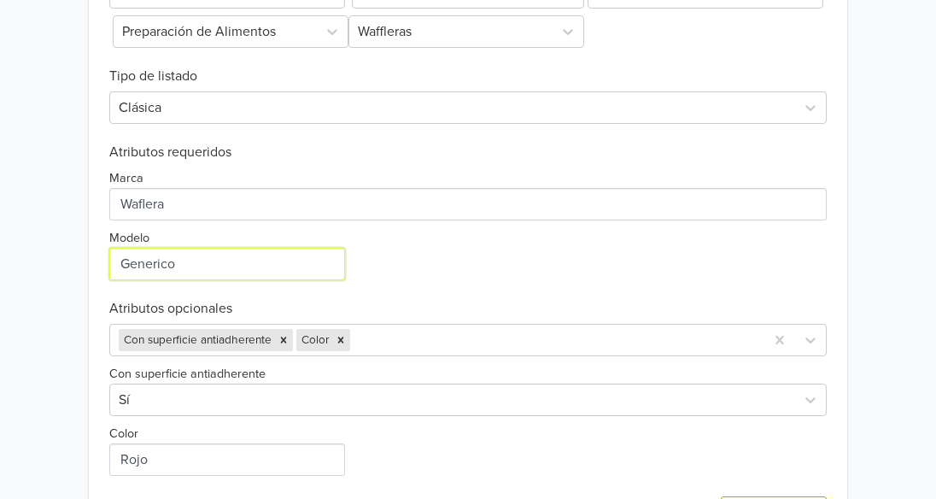
drag, startPoint x: 235, startPoint y: 248, endPoint x: 27, endPoint y: 222, distance: 209.1
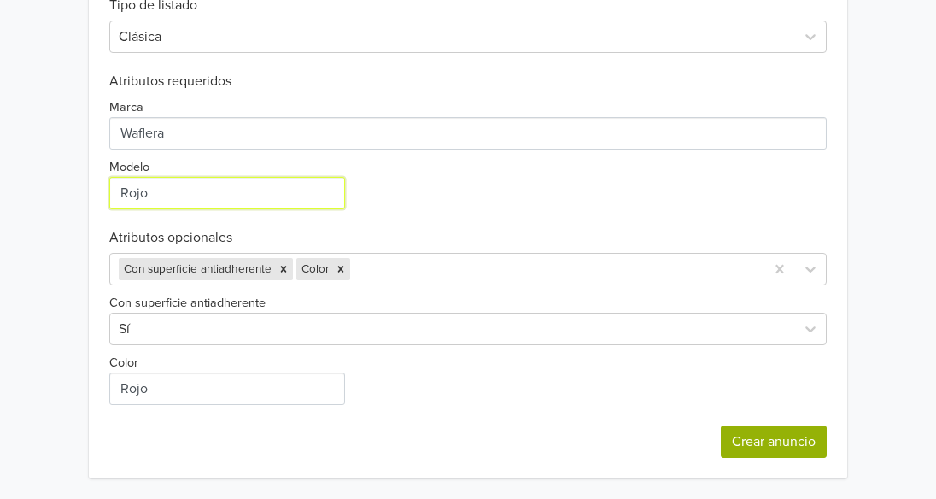
type input "Rojo"
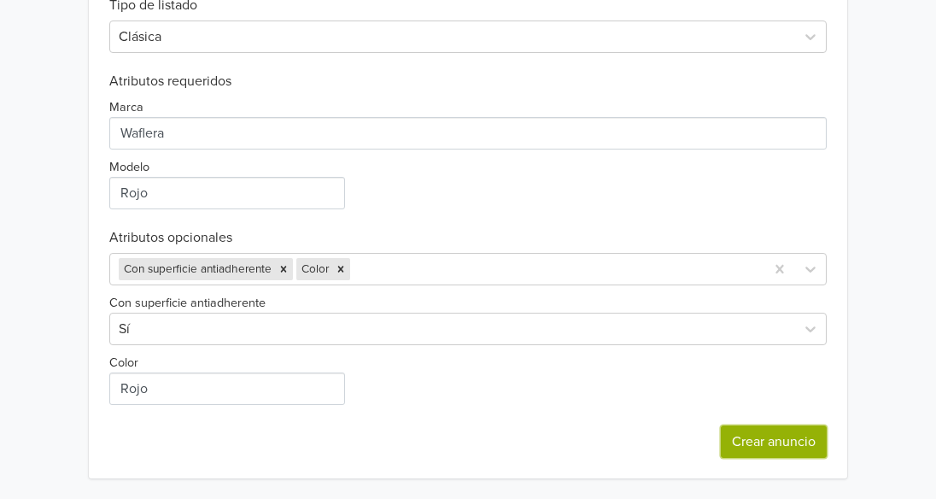
click at [812, 434] on button "Crear anuncio" at bounding box center [774, 441] width 106 height 32
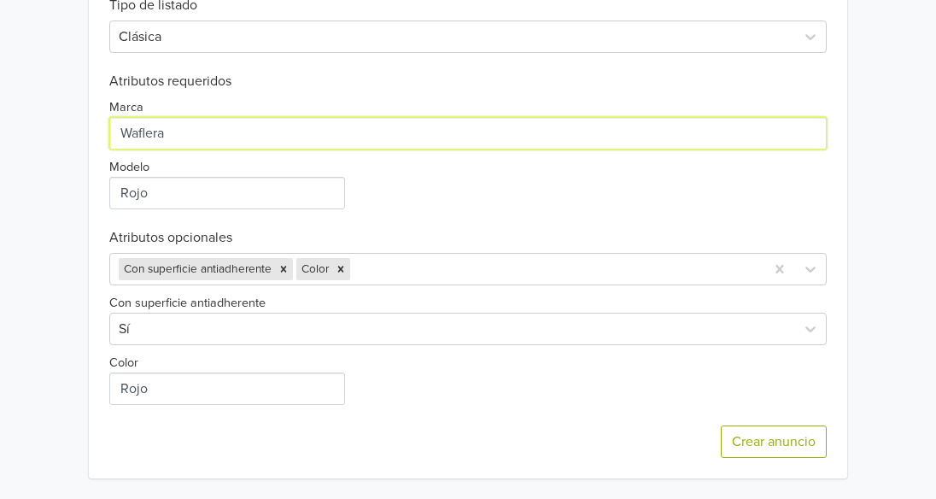
click at [242, 134] on input "Marca" at bounding box center [467, 133] width 717 height 32
type input "W"
type input "generico"
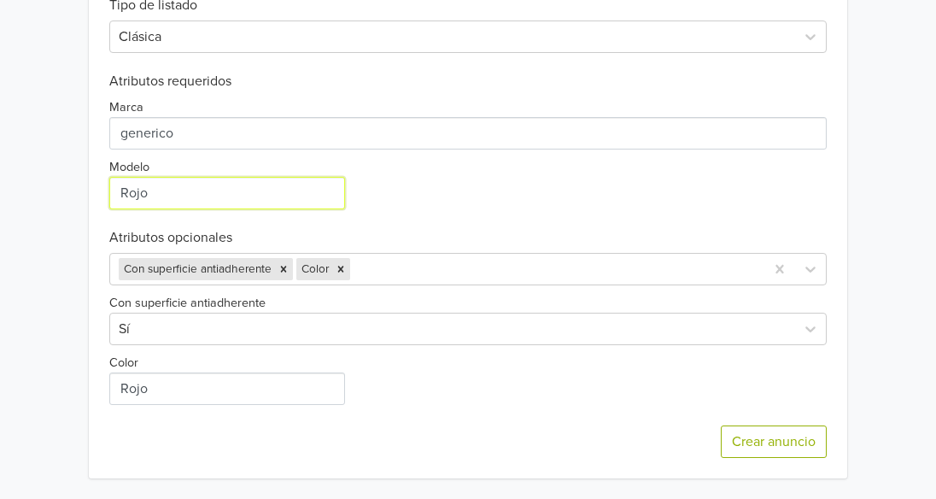
drag, startPoint x: 166, startPoint y: 193, endPoint x: 21, endPoint y: 209, distance: 146.0
type input "f"
type input "generico"
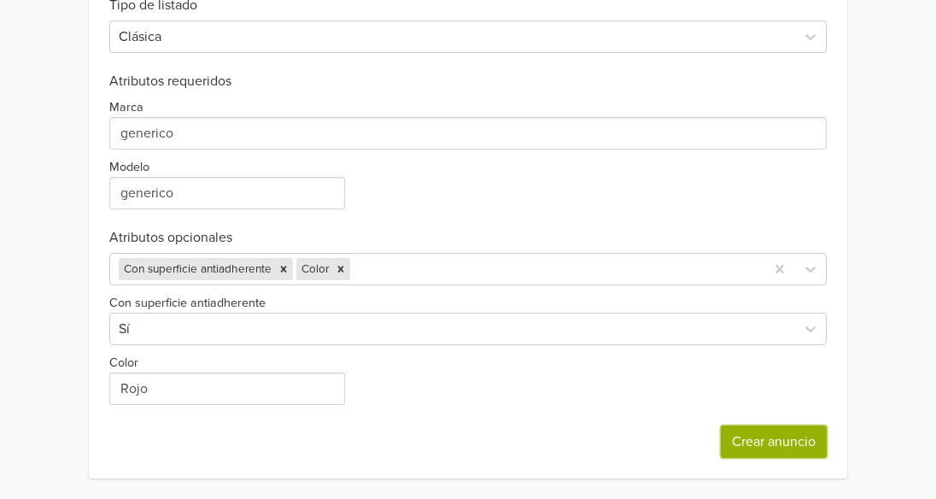
click at [741, 439] on button "Crear anuncio" at bounding box center [774, 441] width 106 height 32
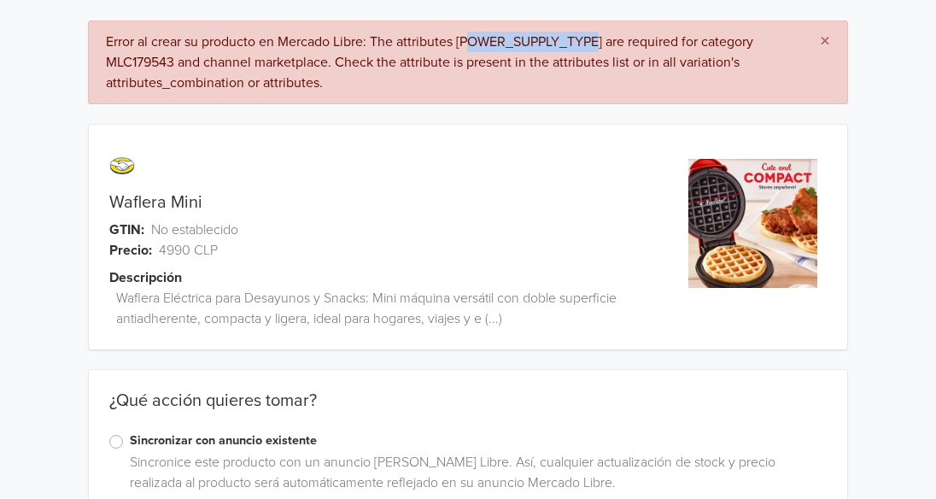
drag, startPoint x: 479, startPoint y: 37, endPoint x: 603, endPoint y: 36, distance: 123.8
click at [603, 36] on div "Error al crear su producto en Mercado Libre: The attributes [POWER_SUPPLY_TYPE]…" at bounding box center [449, 62] width 686 height 61
copy div "OWER_SUPPLY_TYPE"
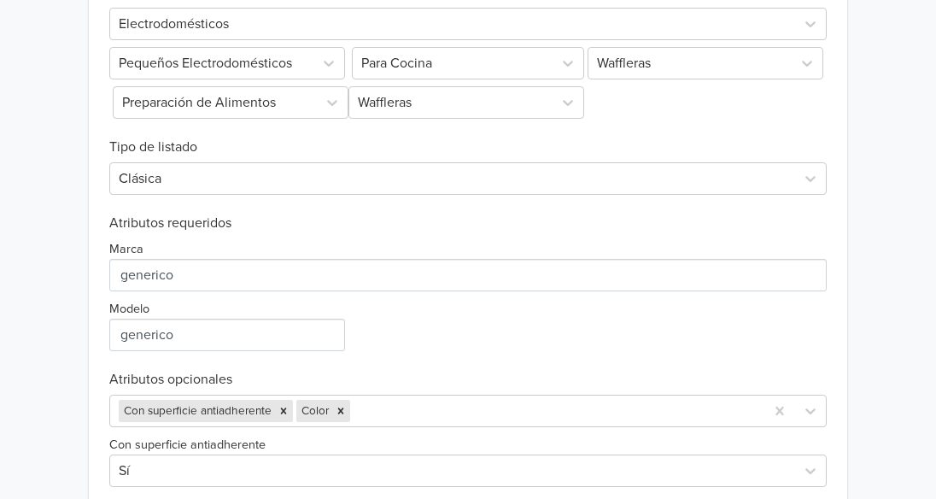
scroll to position [725, 0]
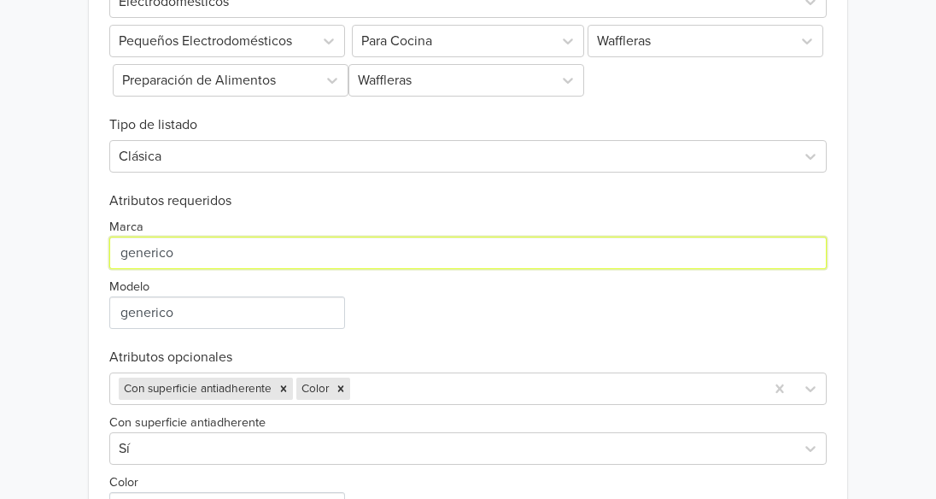
drag, startPoint x: 223, startPoint y: 262, endPoint x: 47, endPoint y: 260, distance: 175.9
type input "EU"
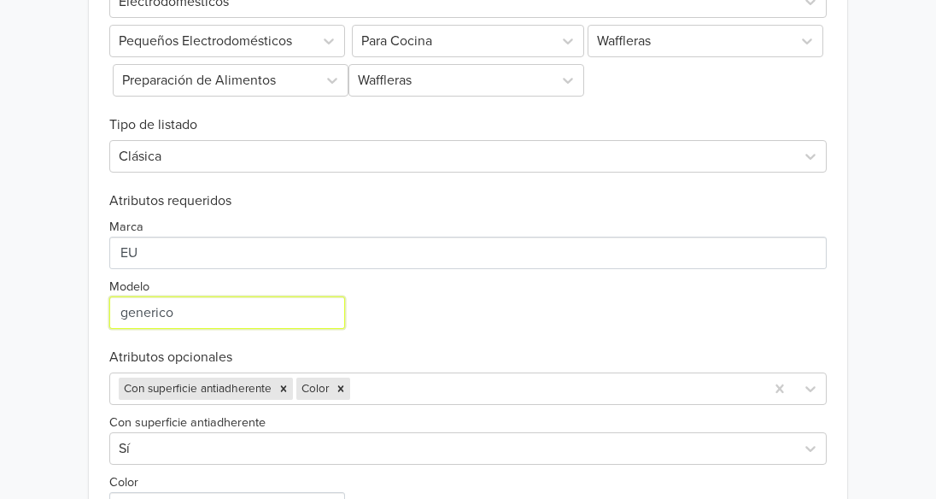
click at [174, 324] on input "Modelo" at bounding box center [227, 312] width 236 height 32
type input "EU"
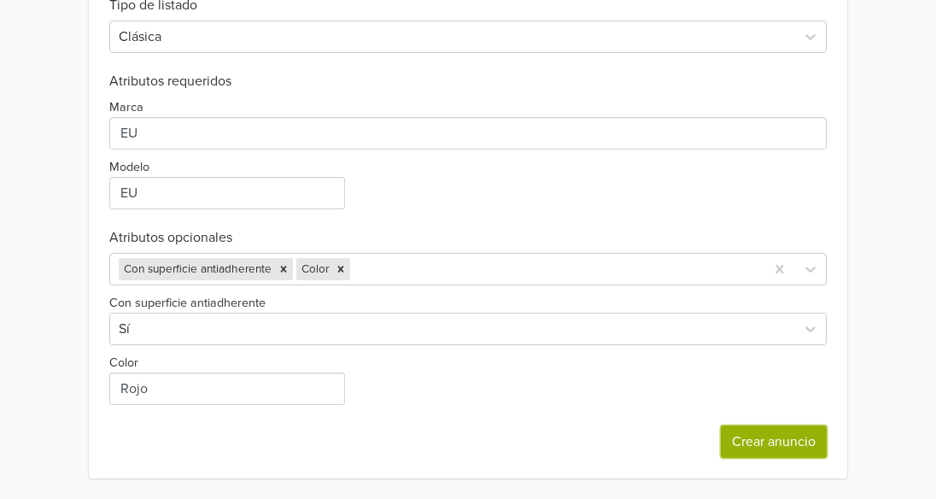
click at [794, 435] on button "Crear anuncio" at bounding box center [774, 441] width 106 height 32
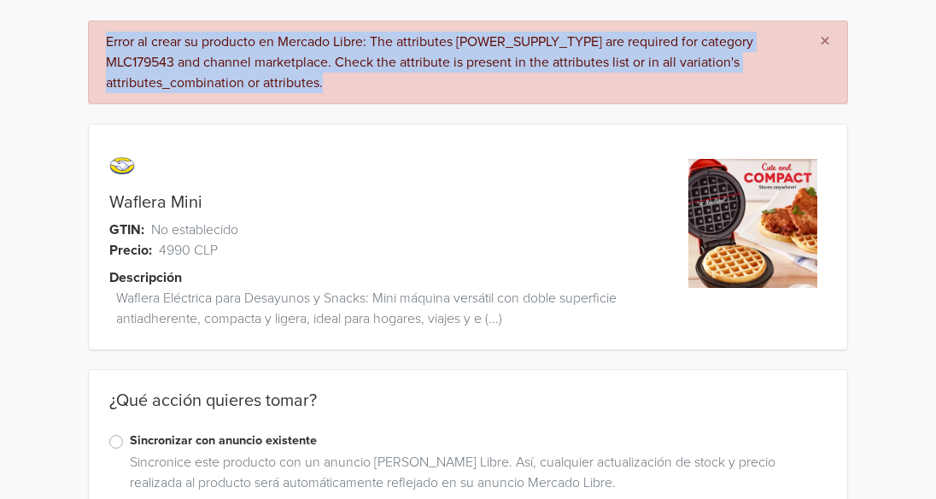
drag, startPoint x: 105, startPoint y: 37, endPoint x: 375, endPoint y: 100, distance: 277.1
click at [375, 100] on div "× Error al crear su producto en Mercado Libre: The attributes [POWER_SUPPLY_TYP…" at bounding box center [468, 62] width 760 height 84
copy div "Error al crear su producto en Mercado Libre: The attributes [POWER_SUPPLY_TYPE]…"
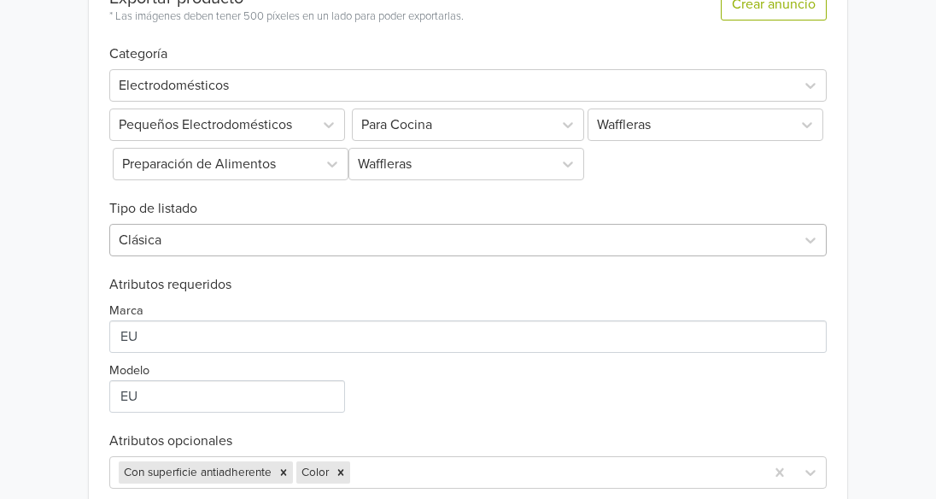
click at [515, 231] on div at bounding box center [453, 240] width 668 height 24
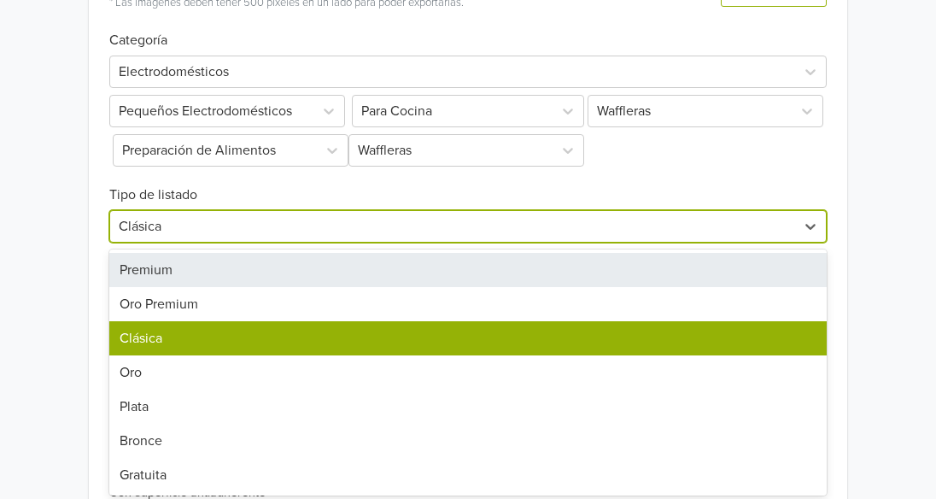
scroll to position [658, 0]
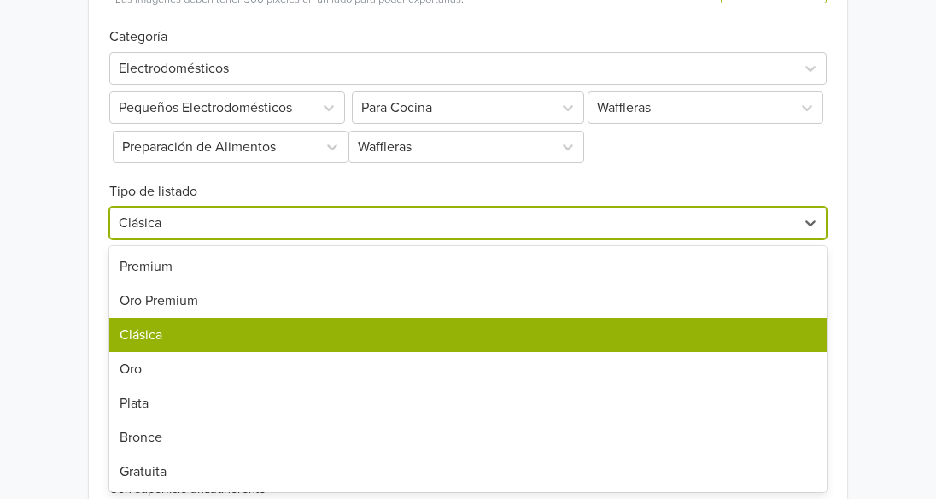
click at [300, 336] on div "Clásica" at bounding box center [467, 335] width 717 height 34
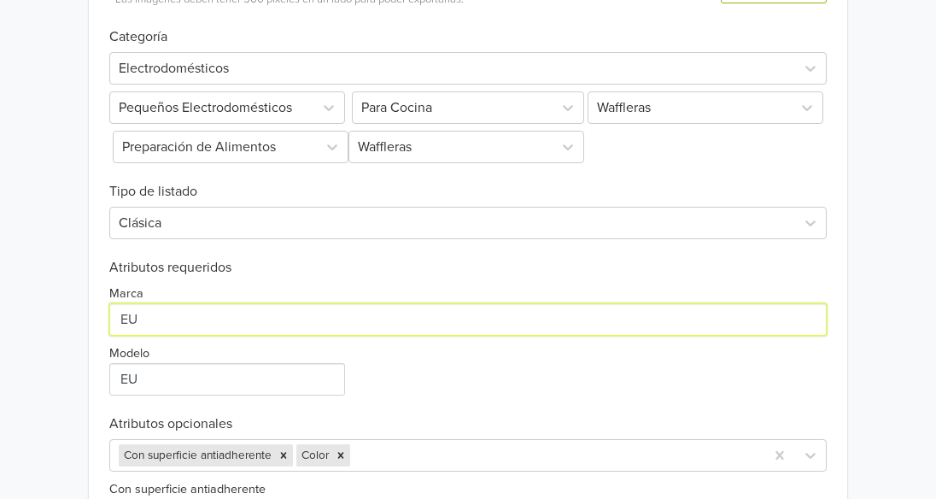
click at [260, 326] on input "Marca" at bounding box center [467, 319] width 717 height 32
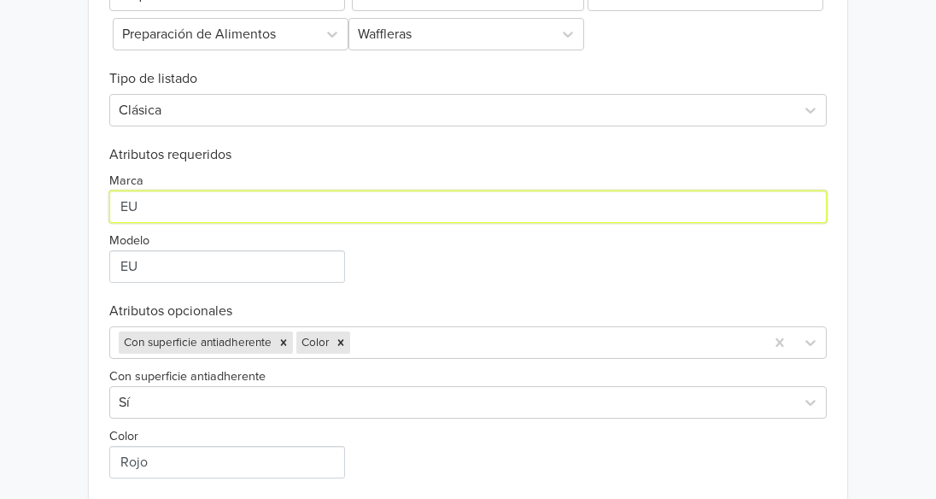
scroll to position [844, 0]
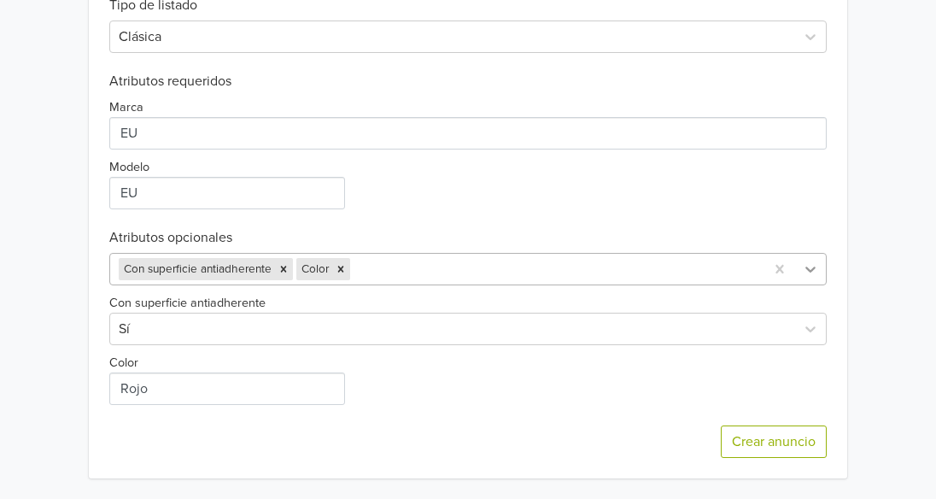
click at [813, 274] on icon at bounding box center [810, 268] width 17 height 17
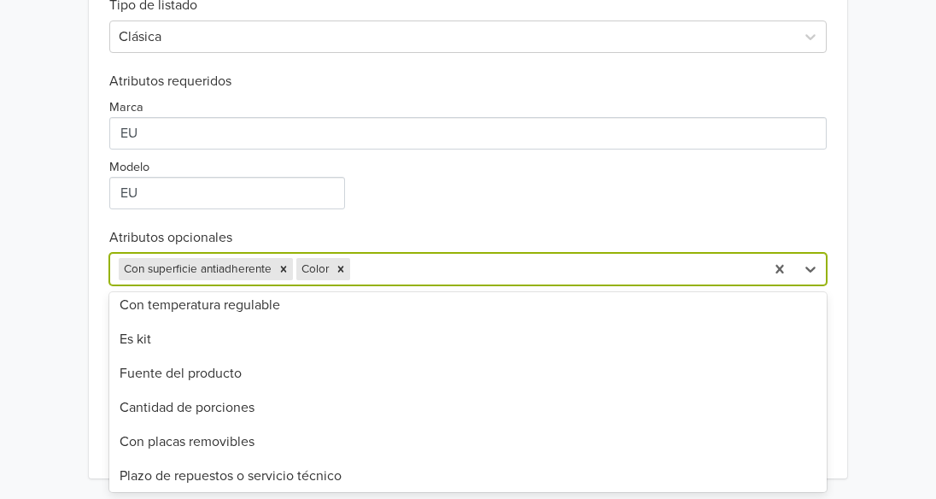
scroll to position [661, 0]
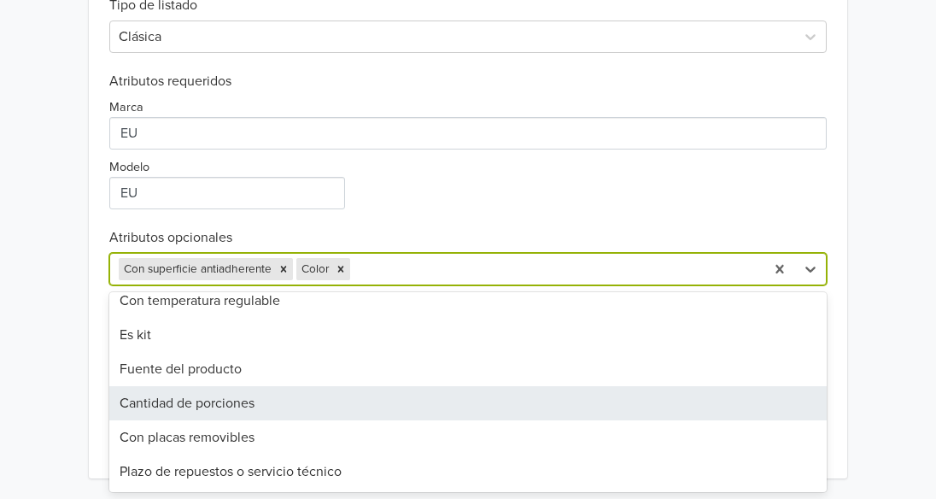
click at [312, 408] on div "Cantidad de porciones" at bounding box center [467, 403] width 717 height 34
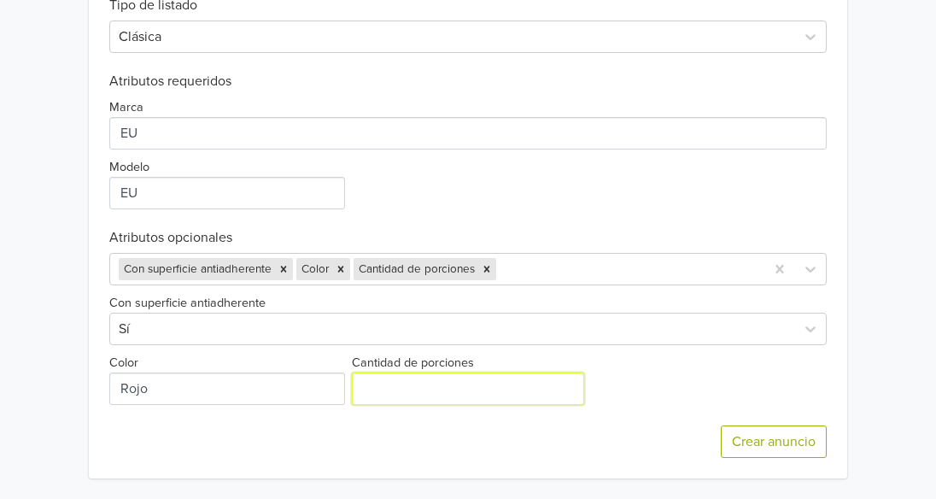
click at [440, 379] on input "Cantidad de porciones" at bounding box center [468, 388] width 232 height 32
click at [569, 390] on input "-1" at bounding box center [468, 388] width 232 height 32
click at [565, 393] on input "-2" at bounding box center [468, 388] width 232 height 32
click at [565, 393] on input "-3" at bounding box center [468, 388] width 232 height 32
click at [566, 385] on input "-2" at bounding box center [468, 388] width 232 height 32
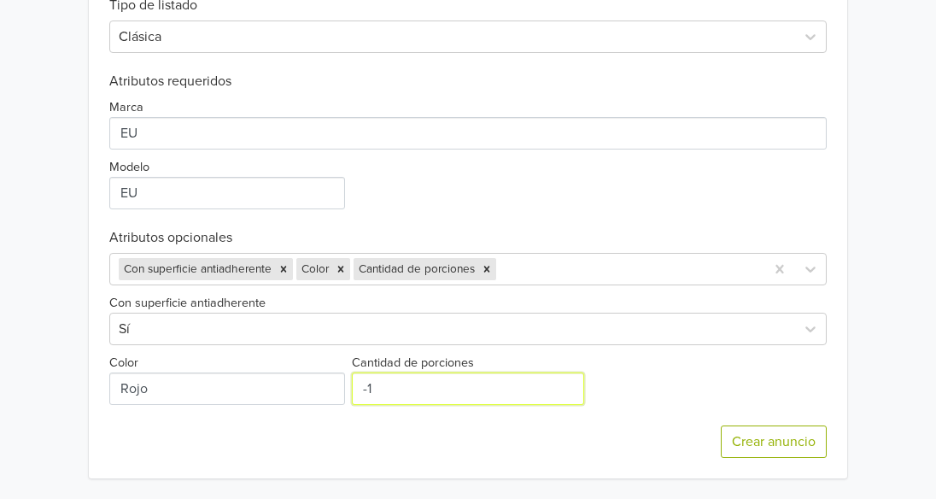
click at [566, 385] on input "-1" at bounding box center [468, 388] width 232 height 32
click at [566, 385] on input "0" at bounding box center [468, 388] width 232 height 32
type input "1"
click at [566, 385] on input "1" at bounding box center [468, 388] width 232 height 32
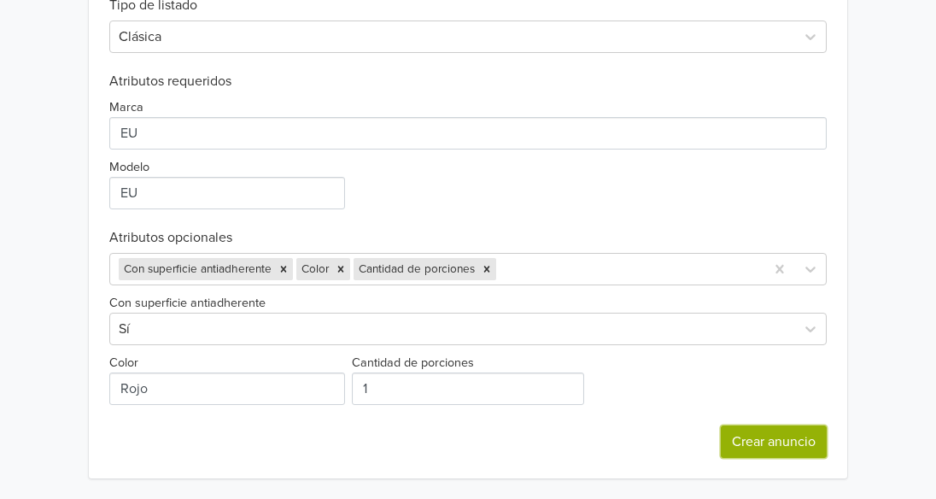
click at [765, 439] on button "Crear anuncio" at bounding box center [774, 441] width 106 height 32
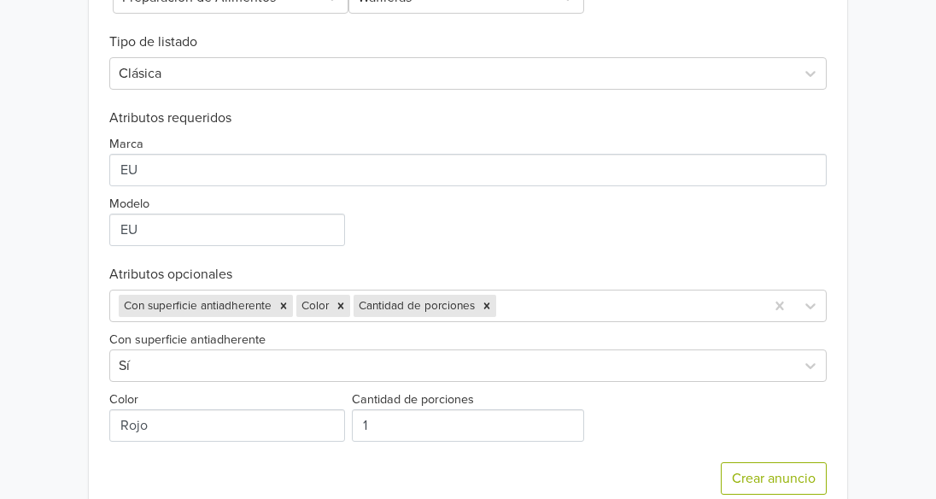
scroll to position [810, 0]
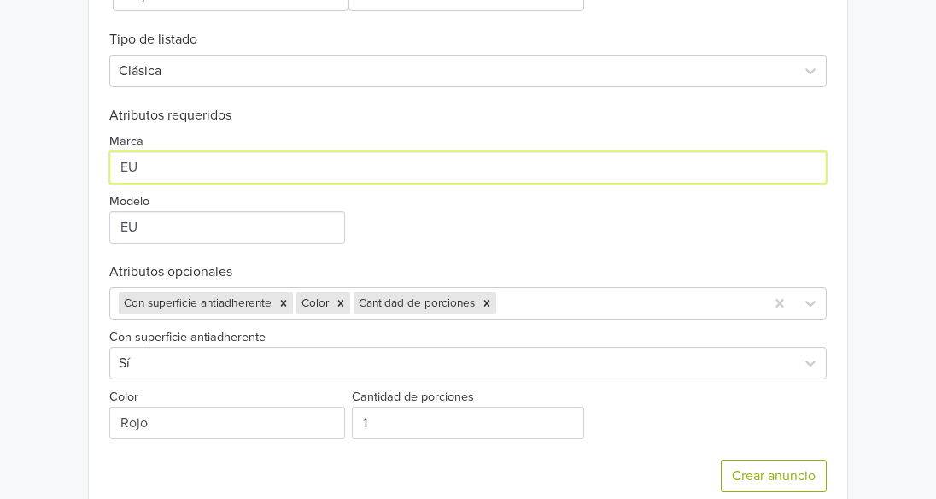
click at [241, 181] on input "Marca" at bounding box center [467, 167] width 717 height 32
type input "E"
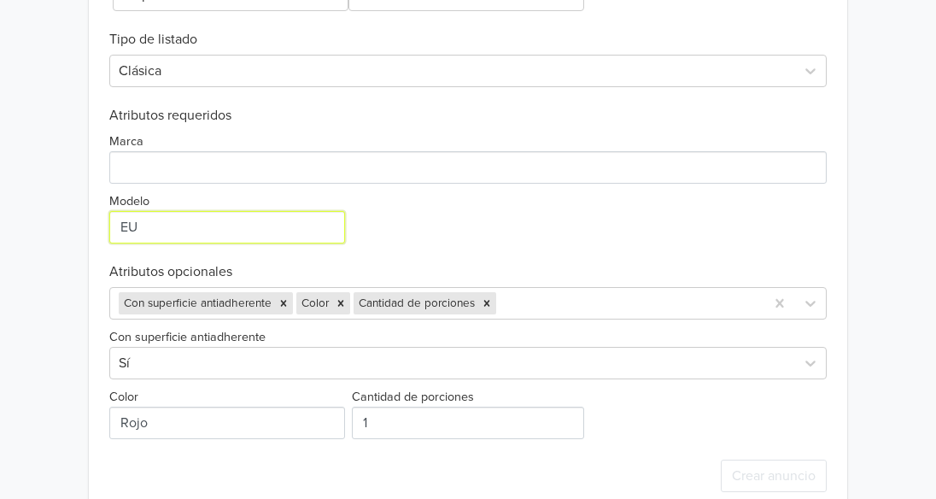
click at [190, 230] on input "Modelo" at bounding box center [227, 227] width 236 height 32
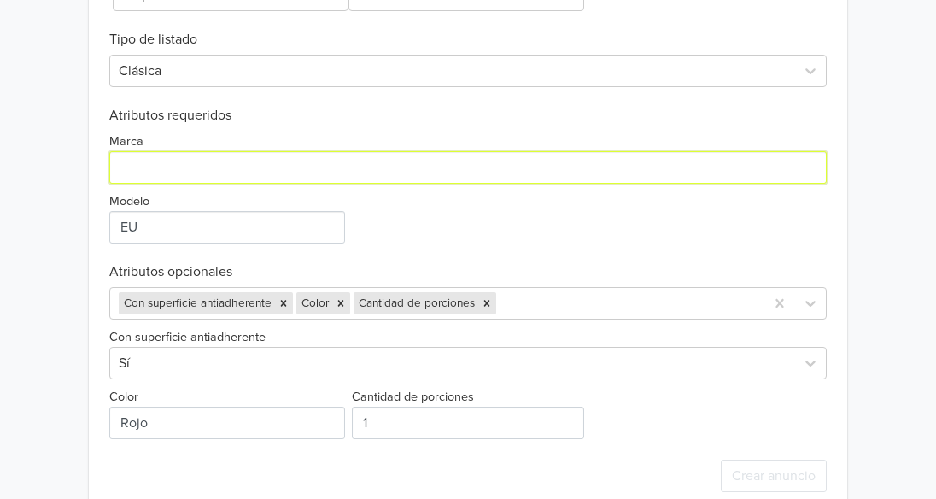
click at [229, 159] on input "Marca" at bounding box center [467, 167] width 717 height 32
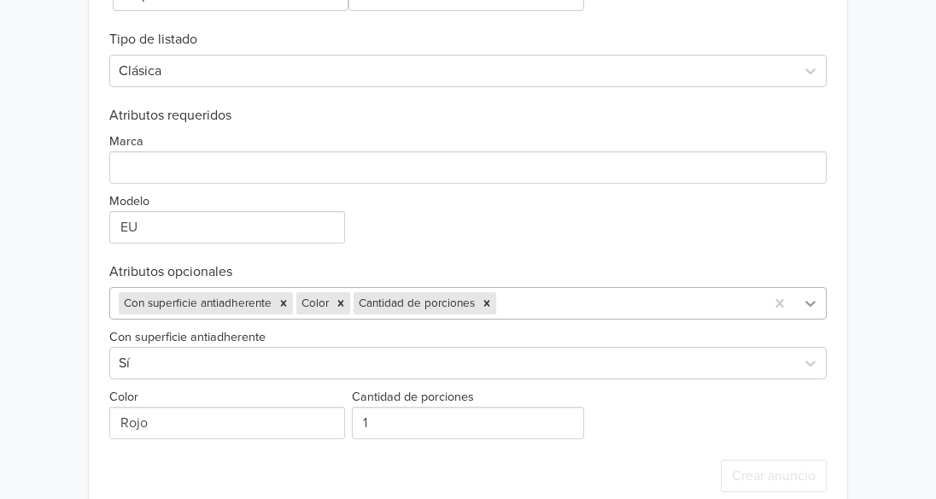
scroll to position [844, 0]
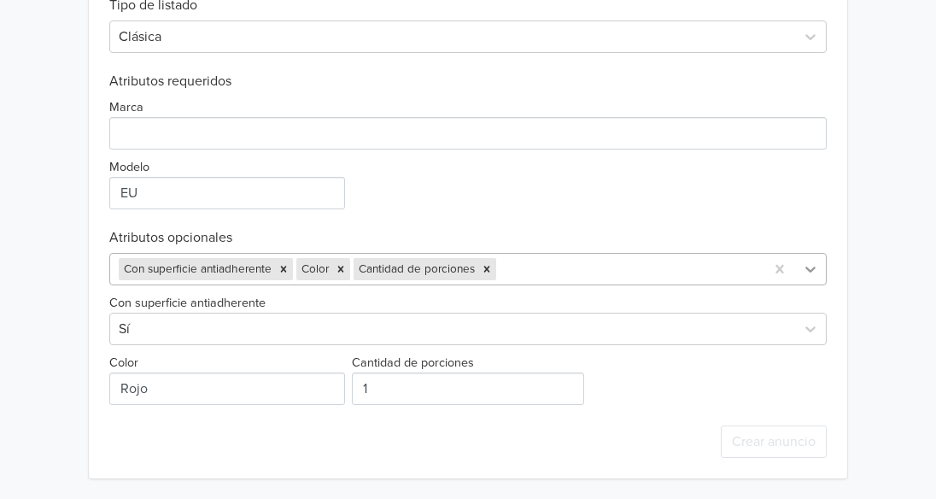
click at [812, 285] on div "Con superficie antiadherente Color Cantidad de porciones" at bounding box center [467, 269] width 717 height 32
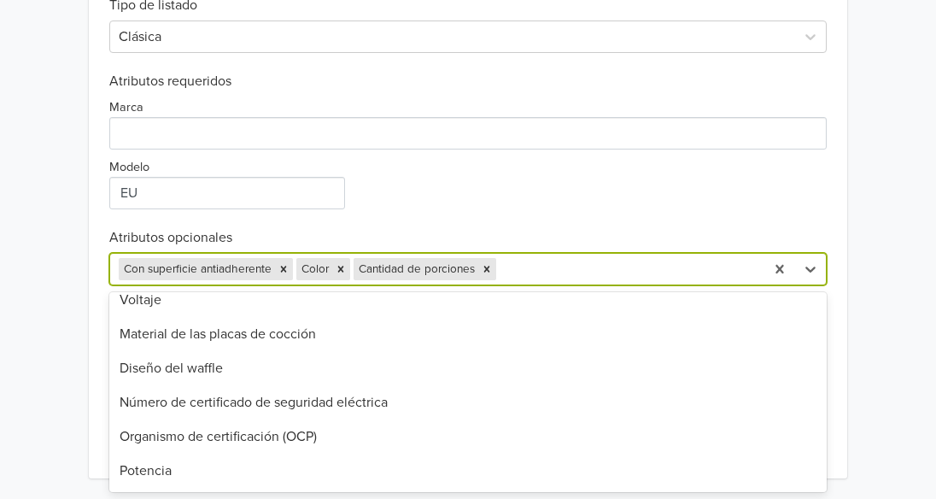
scroll to position [397, 0]
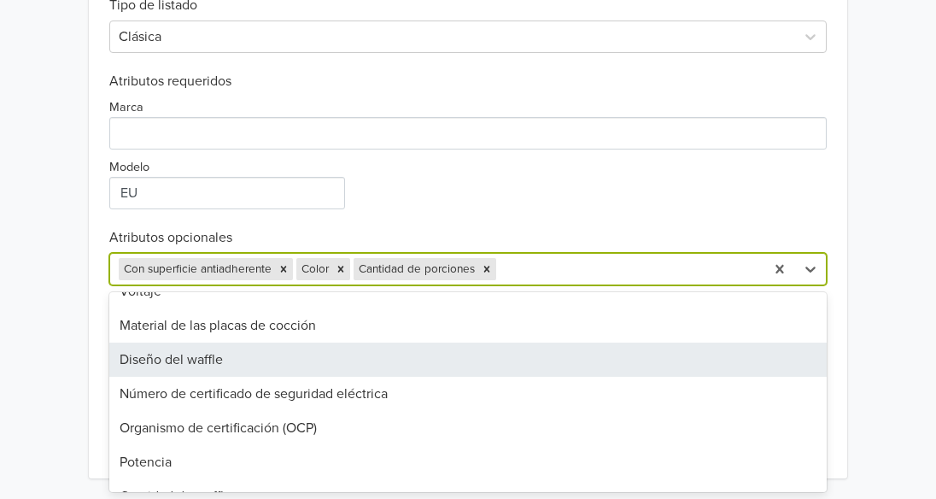
click at [374, 361] on div "Diseño del waffle" at bounding box center [467, 359] width 717 height 34
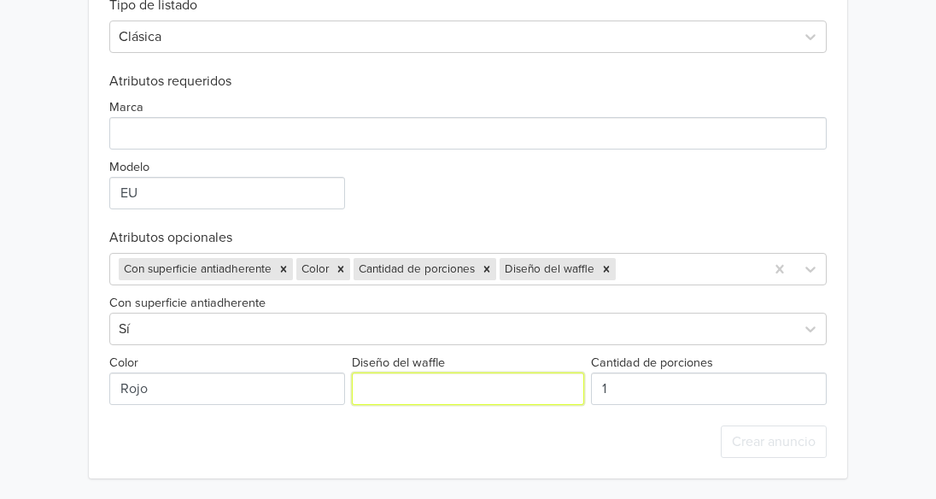
click at [507, 392] on input "Diseño del waffle" at bounding box center [468, 388] width 232 height 32
type input "m"
type input "k"
type input "m"
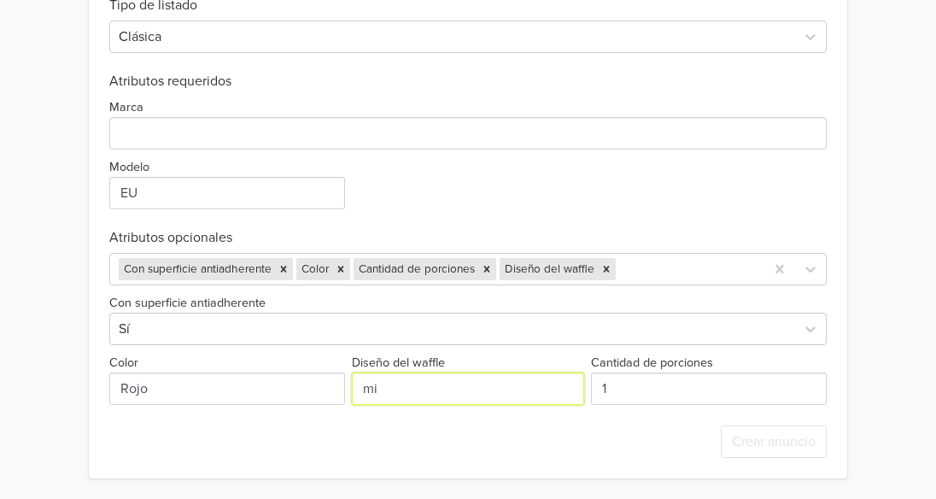
type input "m"
click at [505, 456] on div "Crear anuncio" at bounding box center [467, 441] width 717 height 73
click at [453, 398] on input "Diseño del waffle" at bounding box center [468, 388] width 232 height 32
type input "Mini"
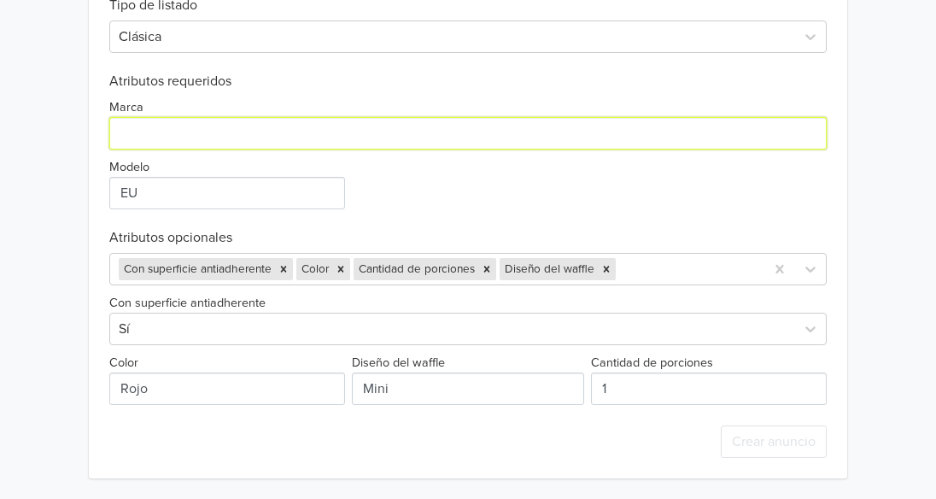
click at [195, 131] on input "Marca" at bounding box center [467, 133] width 717 height 32
type input "GENERICO"
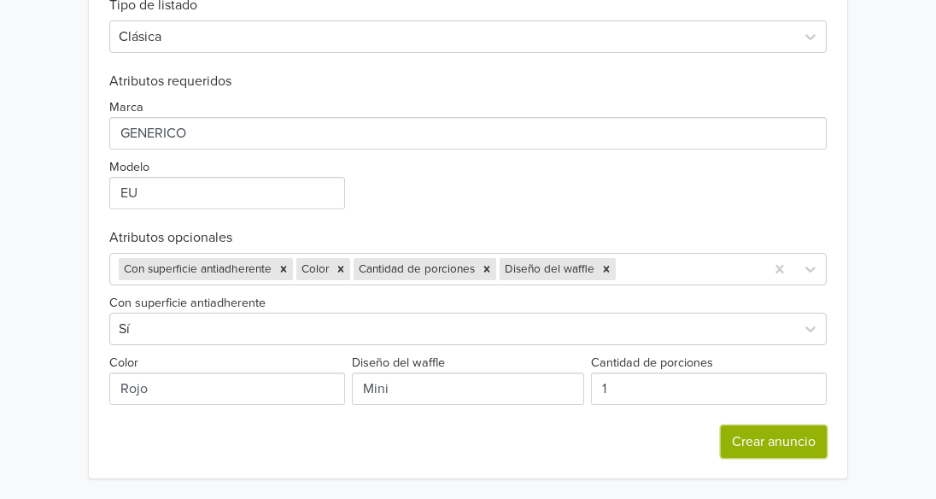
click at [773, 449] on button "Crear anuncio" at bounding box center [774, 441] width 106 height 32
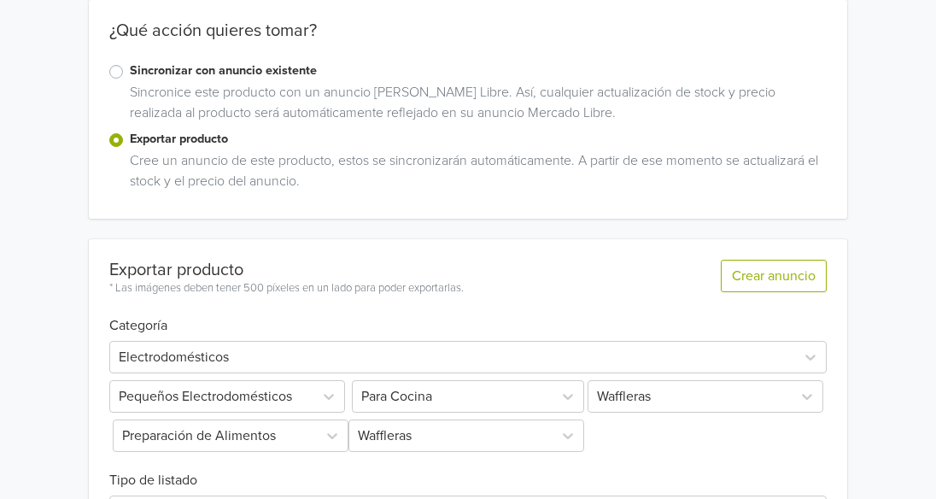
scroll to position [357, 0]
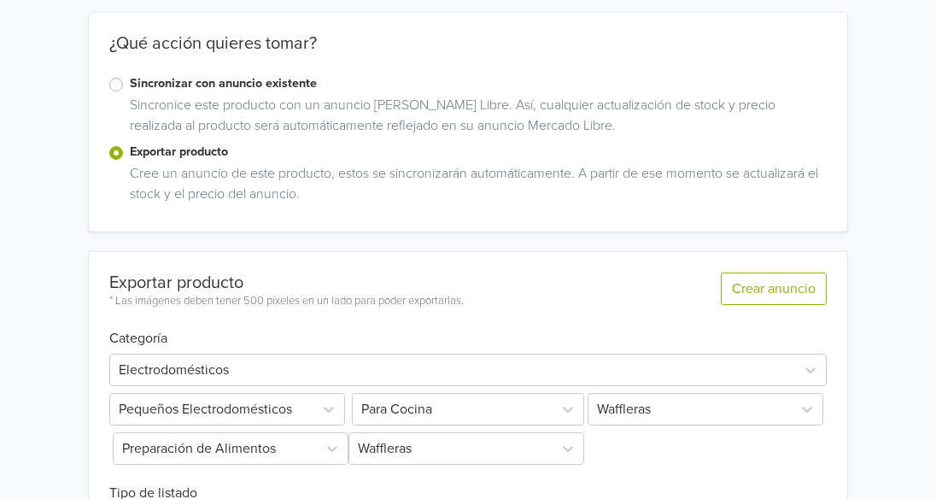
click at [130, 84] on label "Sincronizar con anuncio existente" at bounding box center [478, 83] width 697 height 19
click at [0, 0] on input "Sincronizar con anuncio existente" at bounding box center [0, 0] width 0 height 0
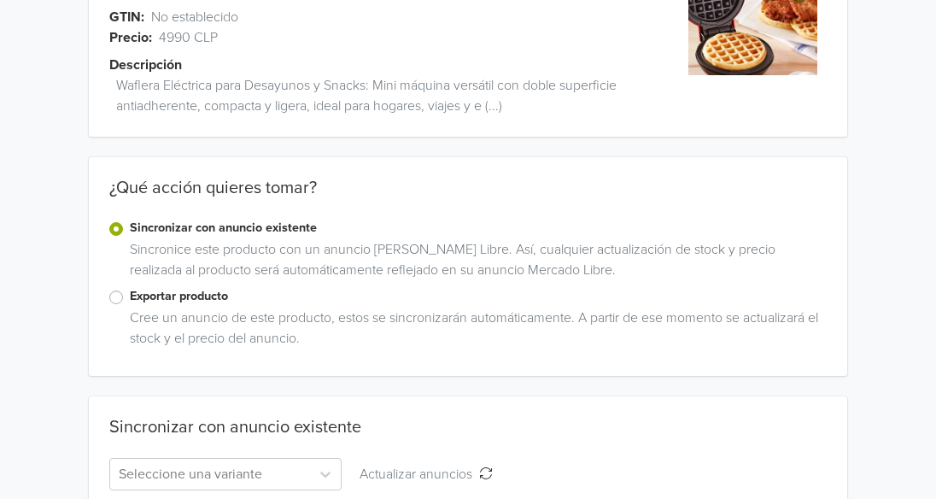
scroll to position [194, 0]
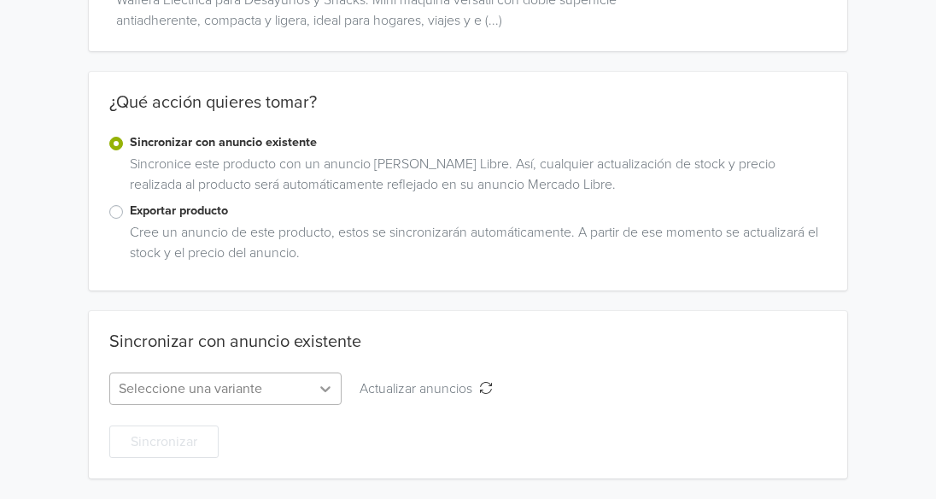
click at [317, 400] on div at bounding box center [325, 388] width 31 height 31
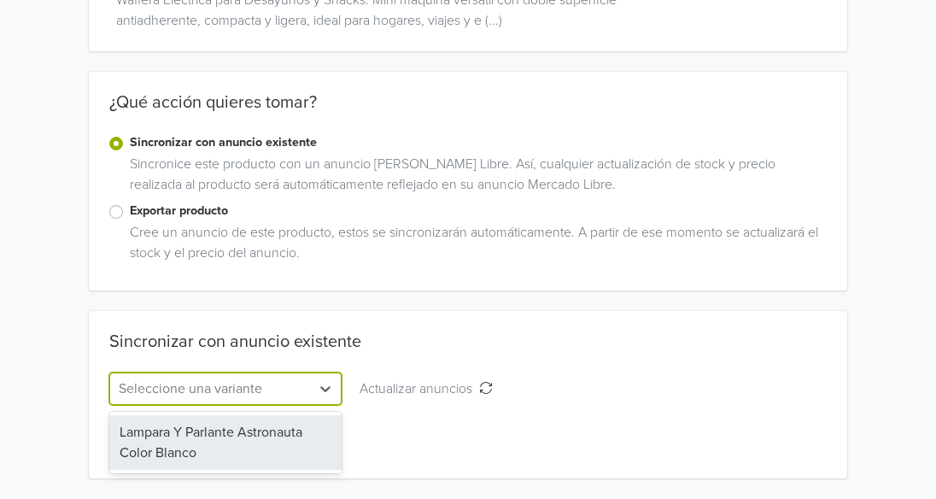
click at [435, 427] on div "Sincronizar" at bounding box center [467, 431] width 717 height 53
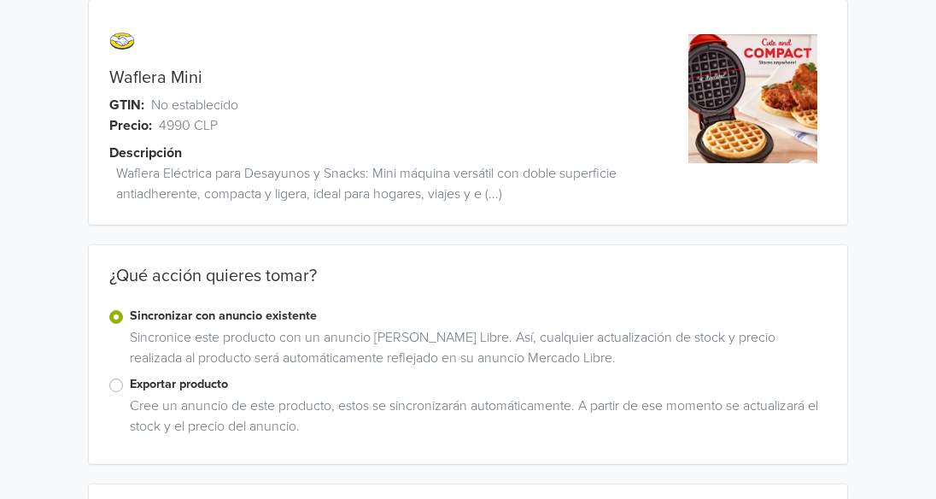
scroll to position [0, 0]
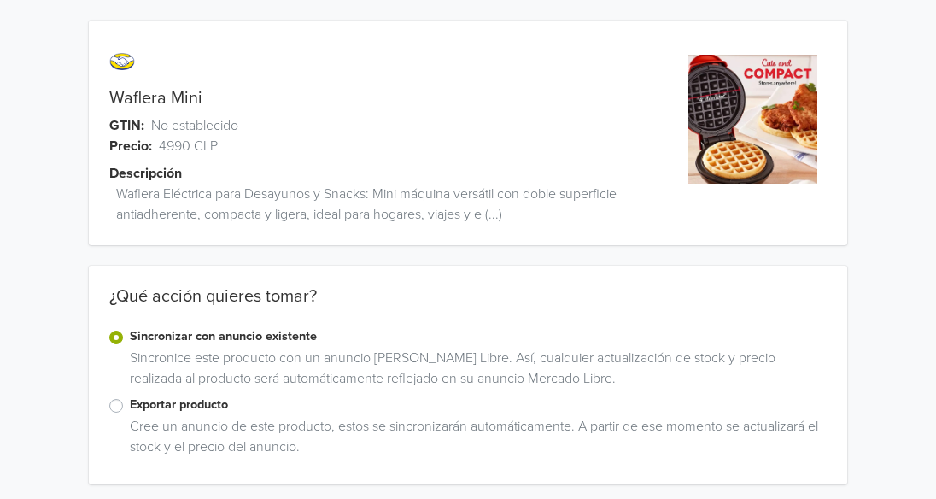
click at [213, 400] on label "Exportar producto" at bounding box center [478, 404] width 697 height 19
click at [0, 0] on input "Exportar producto" at bounding box center [0, 0] width 0 height 0
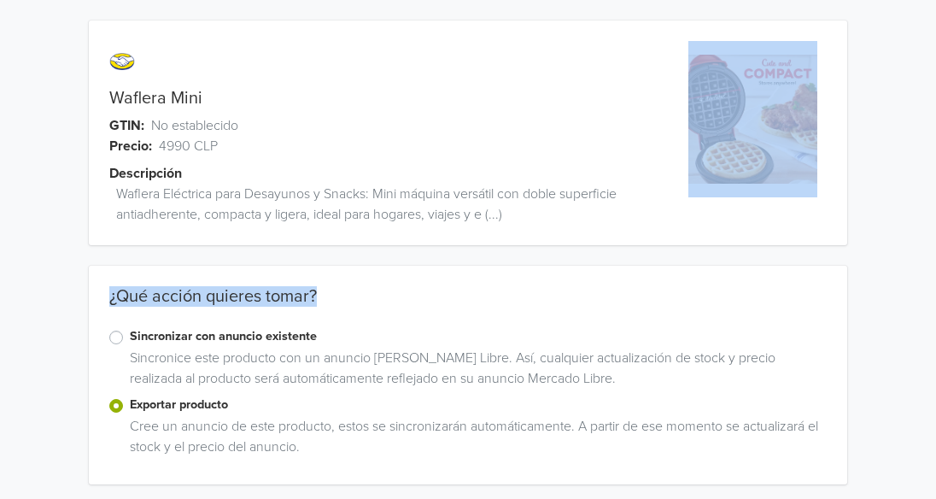
drag, startPoint x: 935, startPoint y: 178, endPoint x: 939, endPoint y: 288, distance: 110.2
click at [936, 288] on html "Waflera Mini GTIN: No establecido Precio: 4990 CLP Descripción Waflera Eléctric…" at bounding box center [468, 294] width 936 height 588
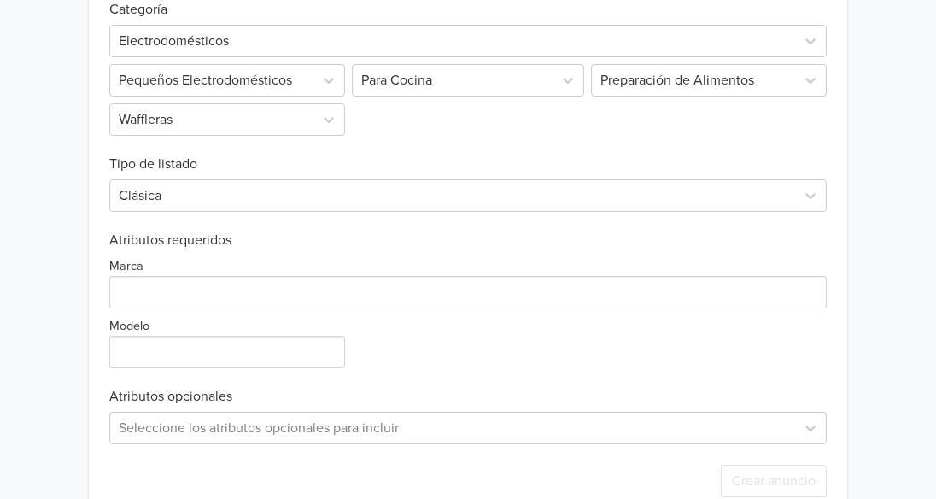
scroll to position [621, 0]
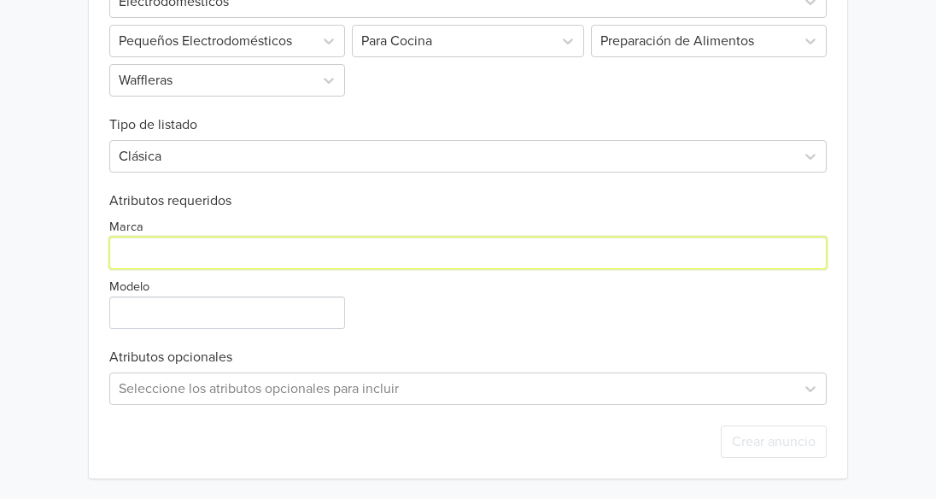
click at [319, 259] on input "Marca" at bounding box center [467, 252] width 717 height 32
type input "GENERICO"
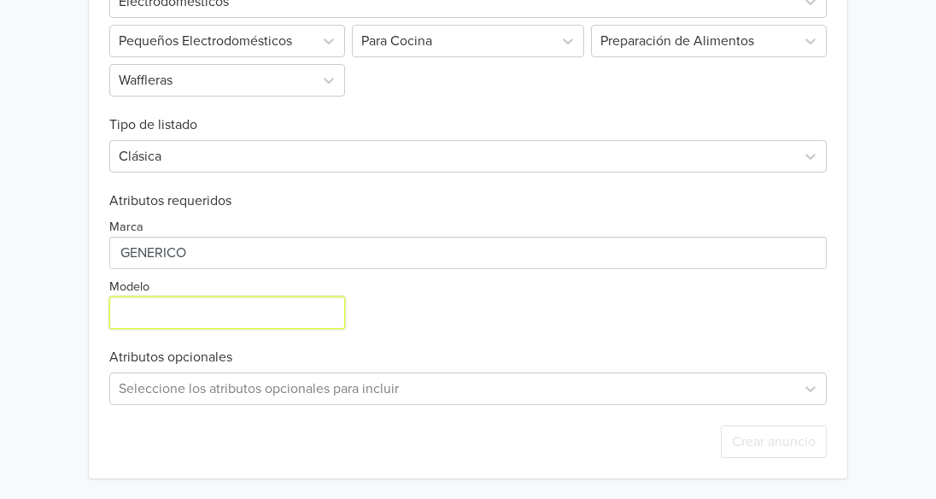
click at [205, 314] on input "Modelo" at bounding box center [227, 312] width 236 height 32
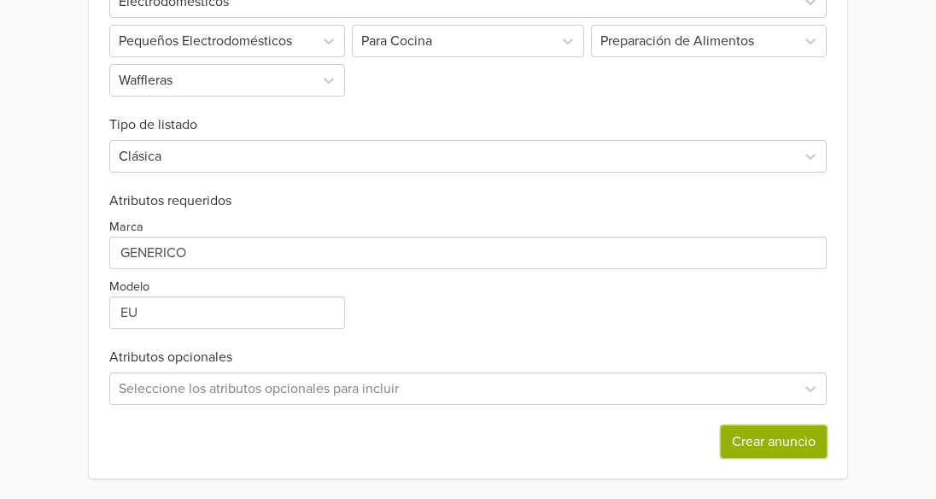
click at [787, 435] on button "Crear anuncio" at bounding box center [774, 441] width 106 height 32
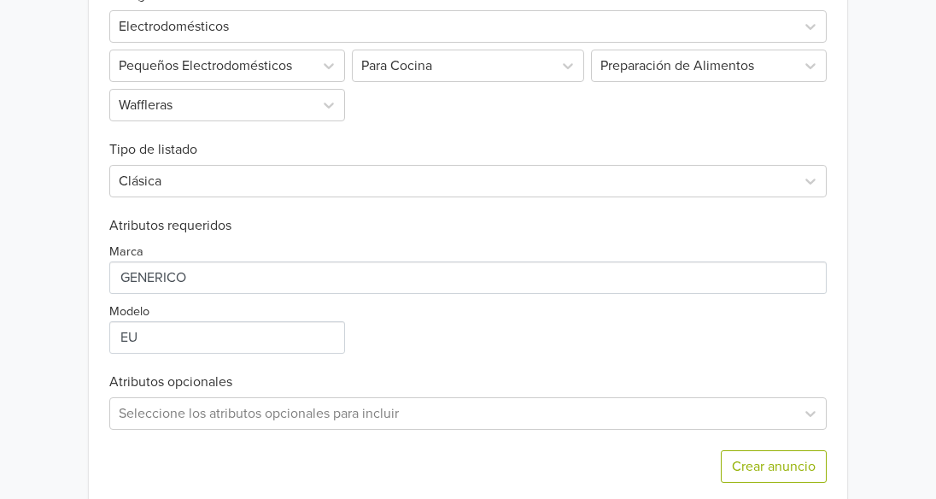
scroll to position [725, 0]
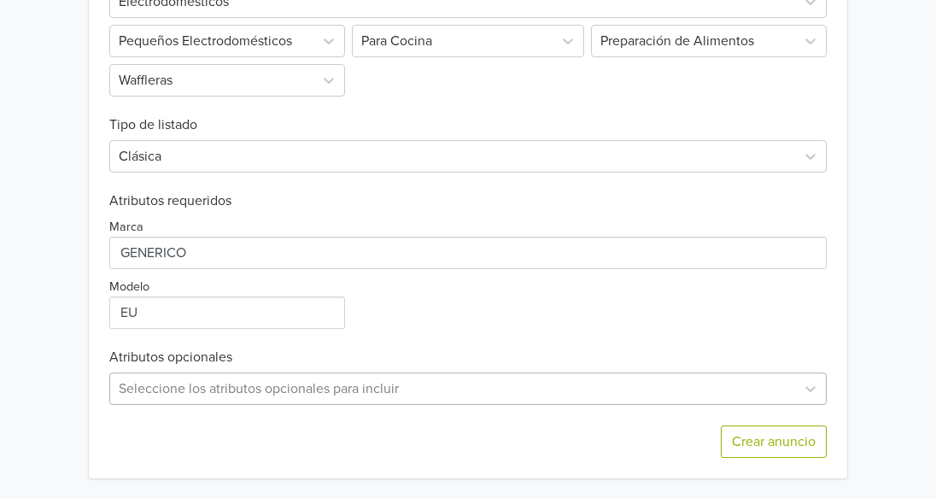
click at [300, 393] on div "Seleccione los atributos opcionales para incluir" at bounding box center [467, 388] width 717 height 32
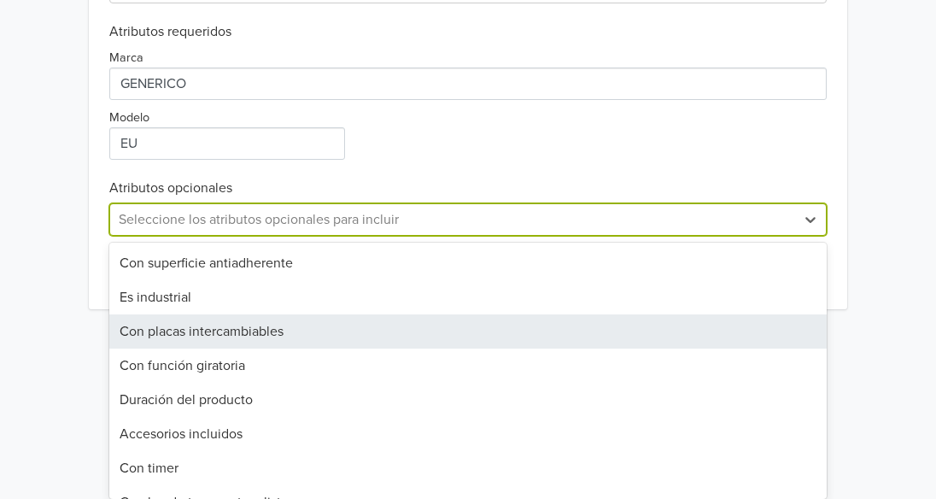
click at [289, 330] on div "Con placas intercambiables" at bounding box center [467, 331] width 717 height 34
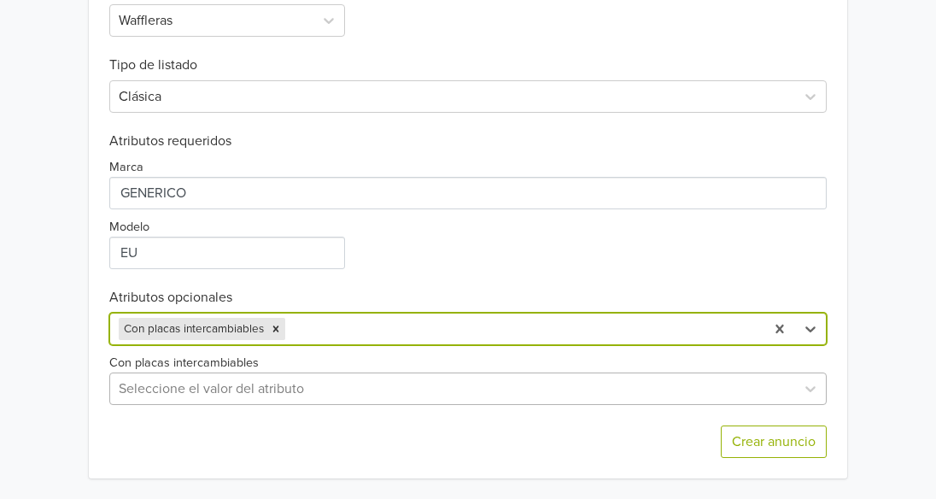
click at [633, 382] on div at bounding box center [453, 388] width 668 height 24
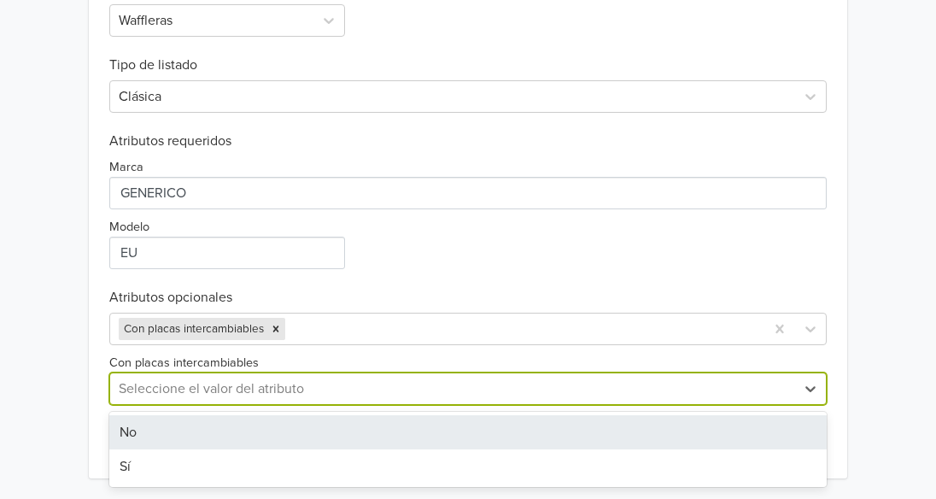
click at [487, 440] on div "No" at bounding box center [467, 432] width 717 height 34
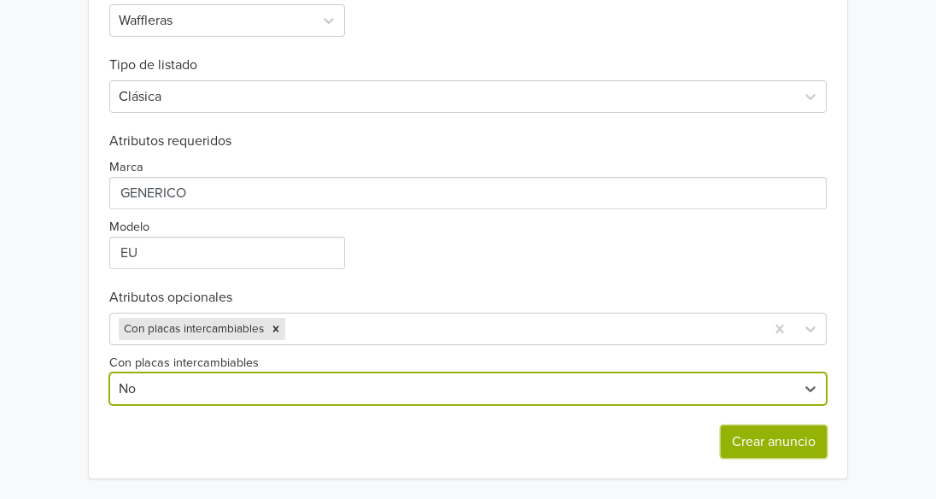
click at [749, 457] on button "Crear anuncio" at bounding box center [774, 441] width 106 height 32
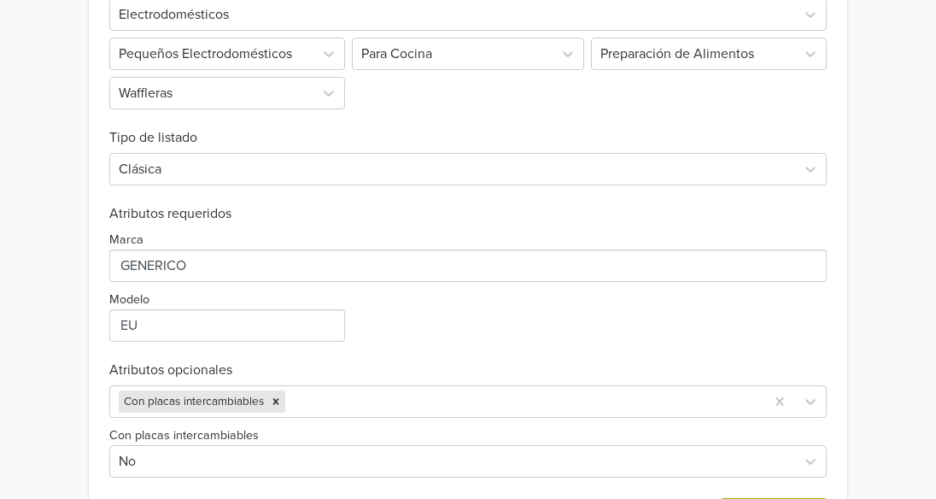
scroll to position [740, 0]
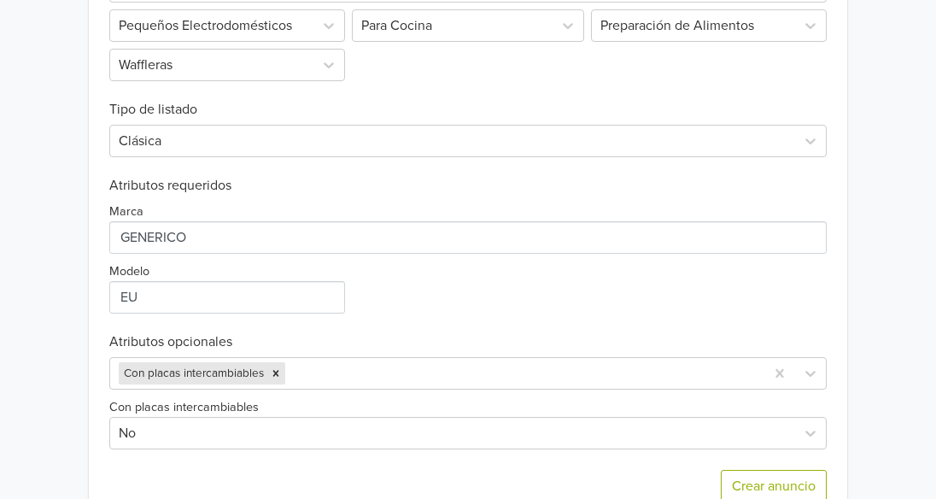
drag, startPoint x: -71, startPoint y: 292, endPoint x: -118, endPoint y: 283, distance: 47.7
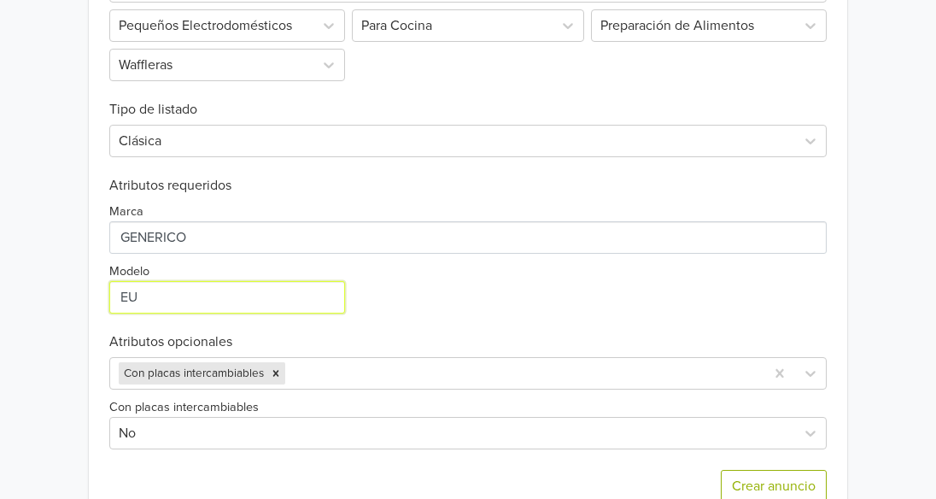
drag, startPoint x: 176, startPoint y: 298, endPoint x: -149, endPoint y: 298, distance: 324.4
paste input "MLC179543"
type input "MLC179543"
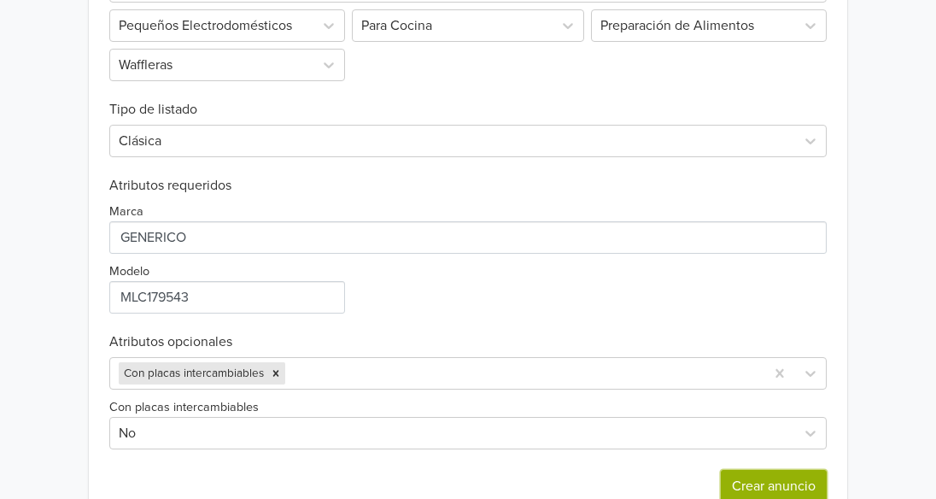
click at [773, 474] on button "Crear anuncio" at bounding box center [774, 486] width 106 height 32
